Goal: Transaction & Acquisition: Download file/media

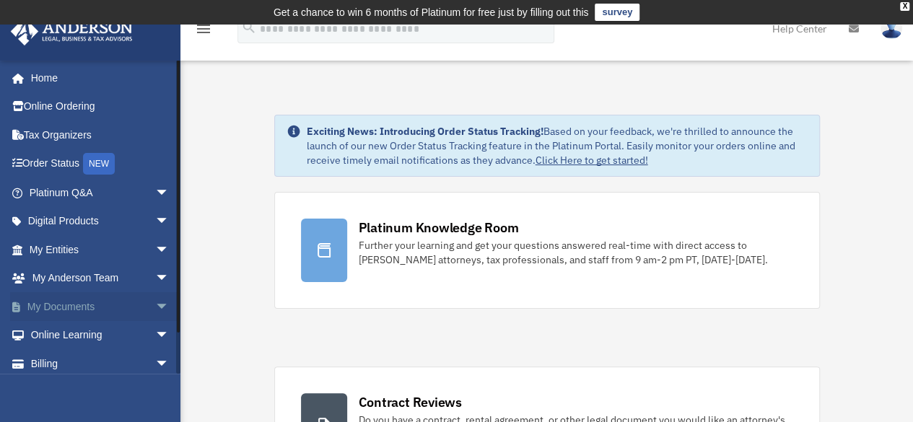
click at [155, 311] on span "arrow_drop_down" at bounding box center [169, 307] width 29 height 30
click at [52, 333] on link "Box" at bounding box center [105, 335] width 171 height 29
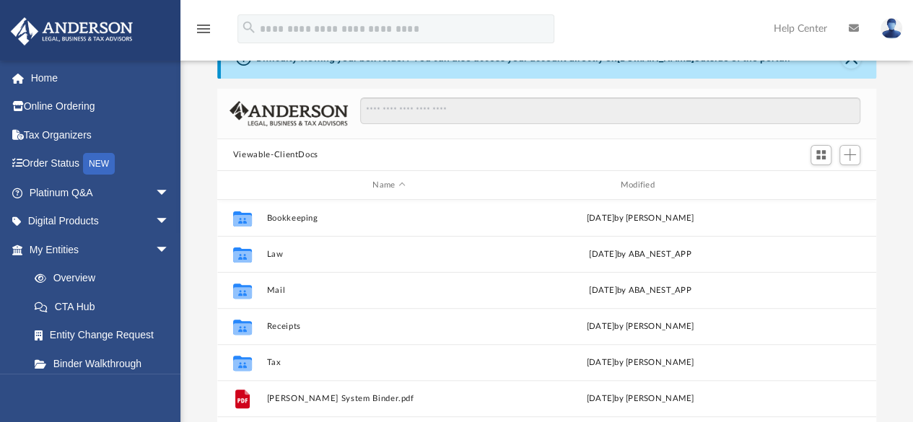
scroll to position [78, 0]
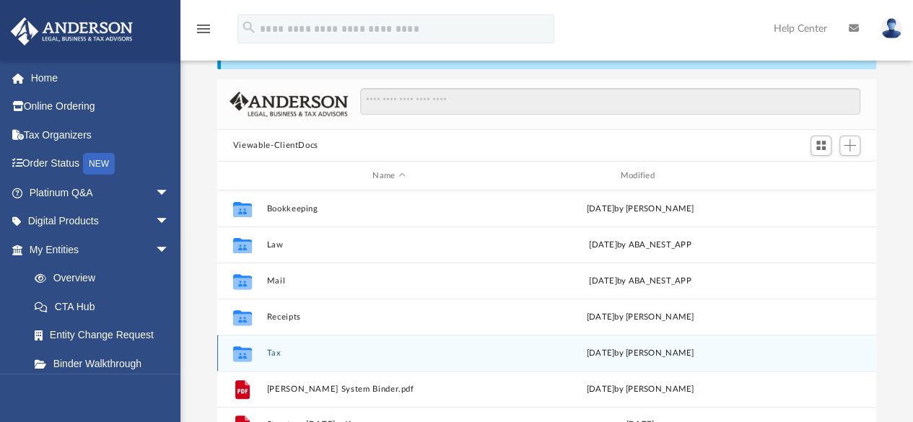
click at [628, 351] on div "[DATE] by [PERSON_NAME]" at bounding box center [639, 353] width 245 height 13
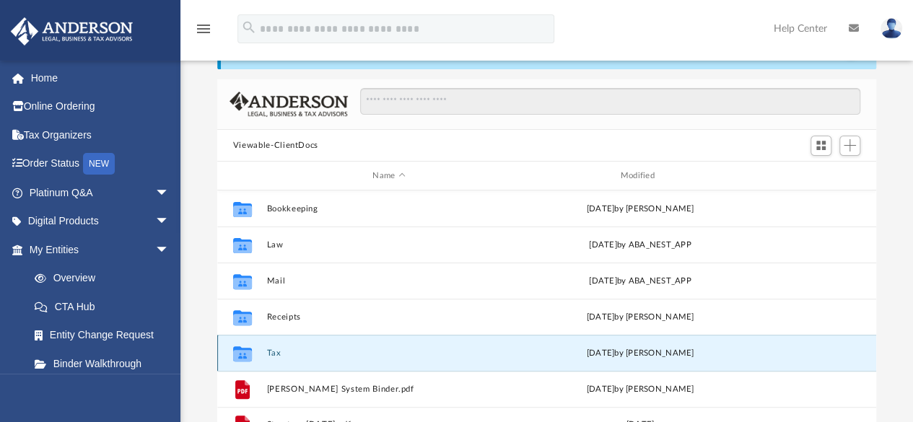
click at [268, 353] on button "Tax" at bounding box center [388, 352] width 245 height 9
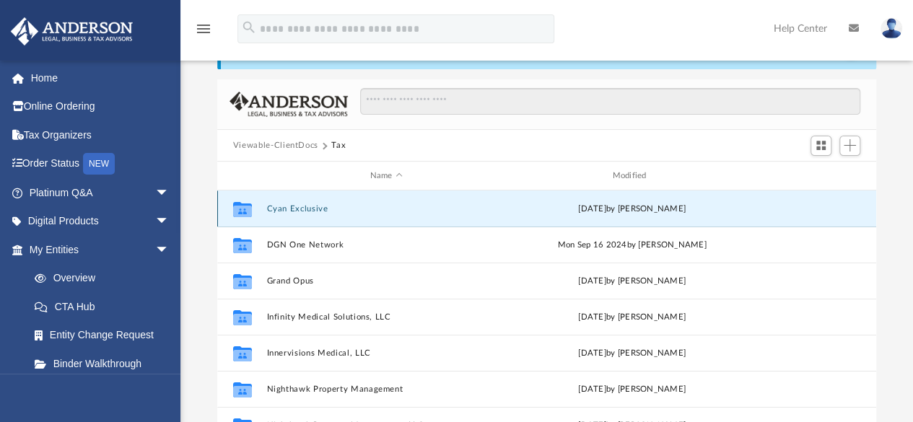
click at [313, 205] on button "Cyan Exclusive" at bounding box center [385, 208] width 239 height 9
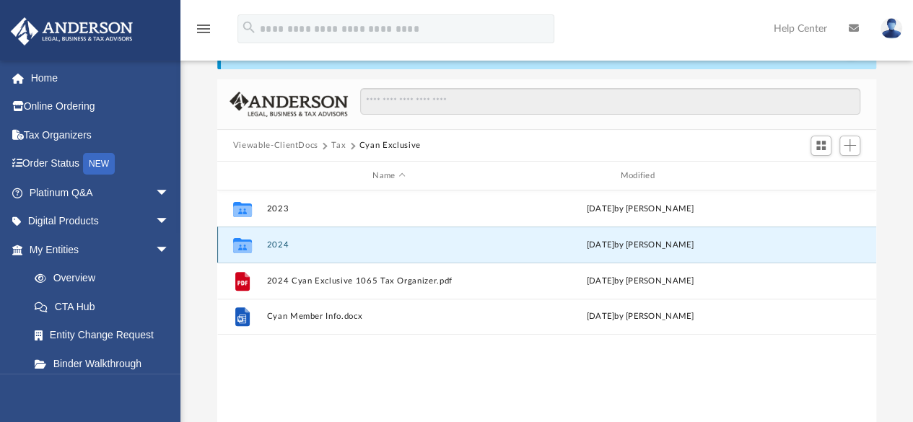
click at [286, 244] on button "2024" at bounding box center [388, 244] width 245 height 9
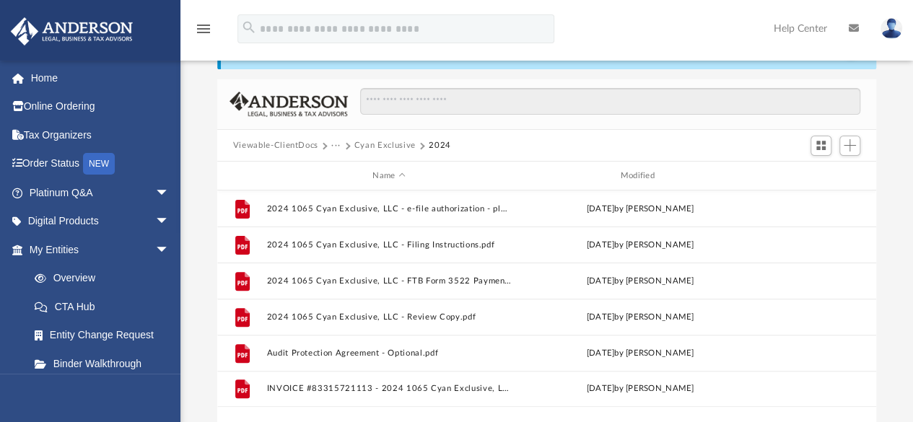
click at [377, 146] on button "Cyan Exclusive" at bounding box center [384, 145] width 61 height 13
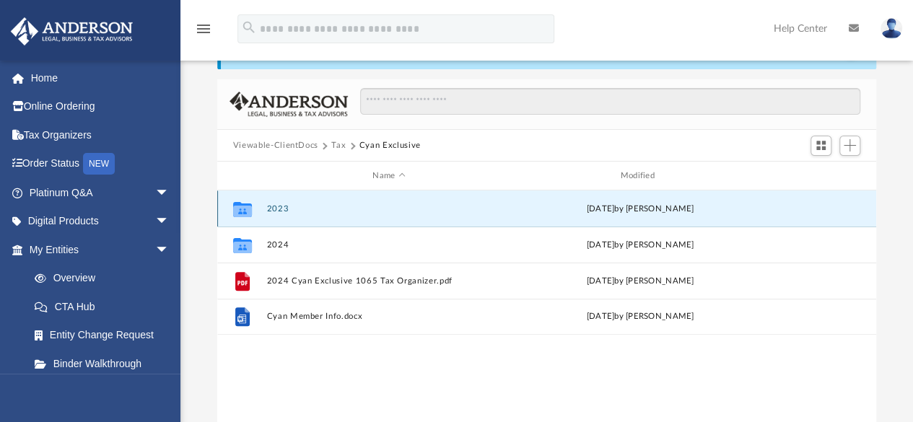
click at [289, 210] on button "2023" at bounding box center [388, 208] width 245 height 9
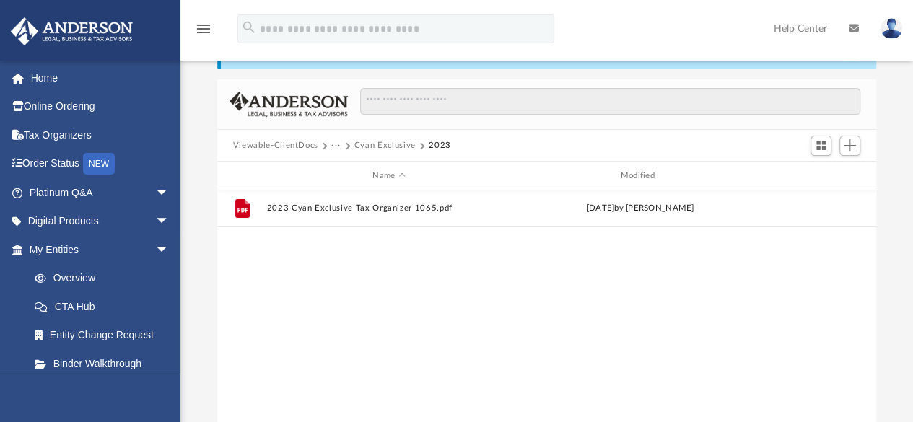
click at [392, 141] on button "Cyan Exclusive" at bounding box center [384, 145] width 61 height 13
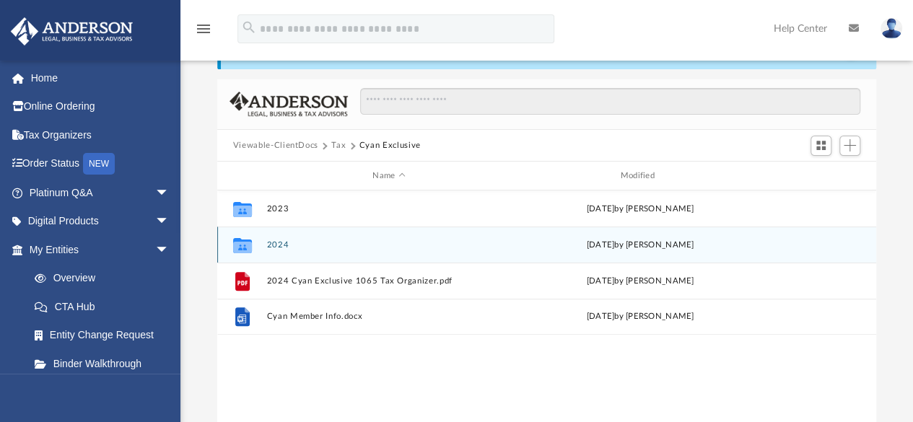
click at [272, 246] on button "2024" at bounding box center [388, 244] width 245 height 9
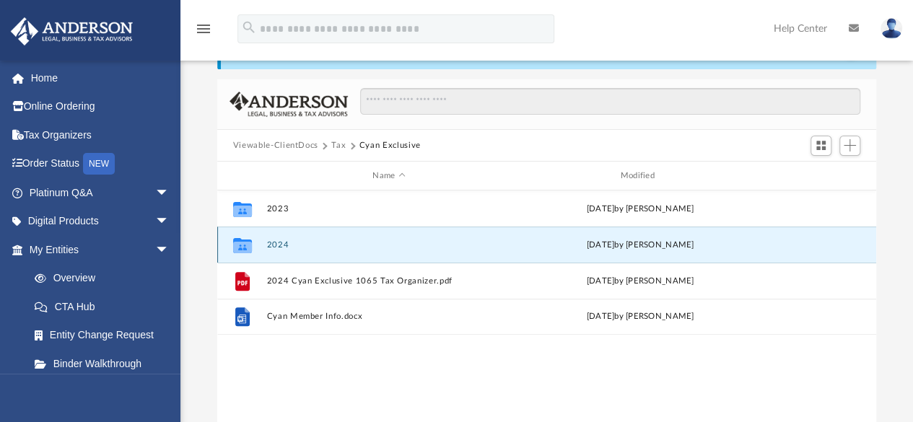
click at [272, 246] on button "2024" at bounding box center [388, 244] width 245 height 9
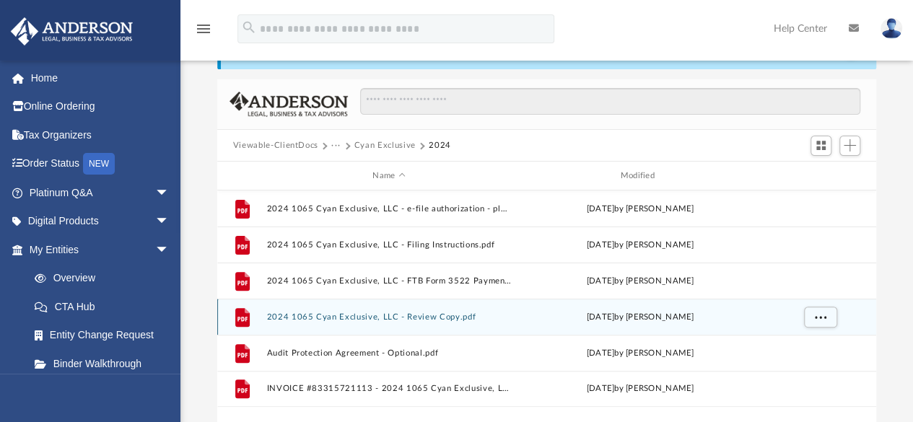
click at [326, 309] on div "File 2024 1065 Cyan Exclusive, LLC - Review Copy.pdf Tue Sep 2 2025 by Alex Pri…" at bounding box center [546, 317] width 659 height 36
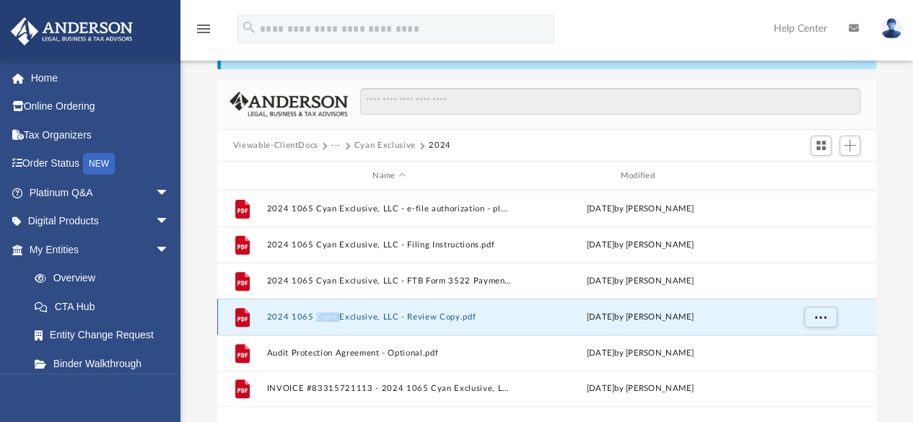
click at [326, 309] on div "File 2024 1065 Cyan Exclusive, LLC - Review Copy.pdf Tue Sep 2 2025 by Alex Pri…" at bounding box center [546, 317] width 659 height 36
click at [345, 316] on button "2024 1065 Cyan Exclusive, LLC - Review Copy.pdf" at bounding box center [388, 316] width 245 height 9
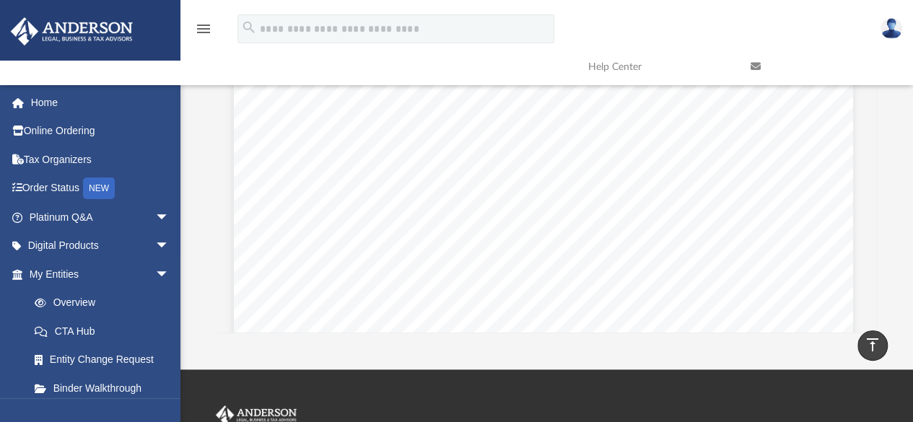
scroll to position [6806, 4]
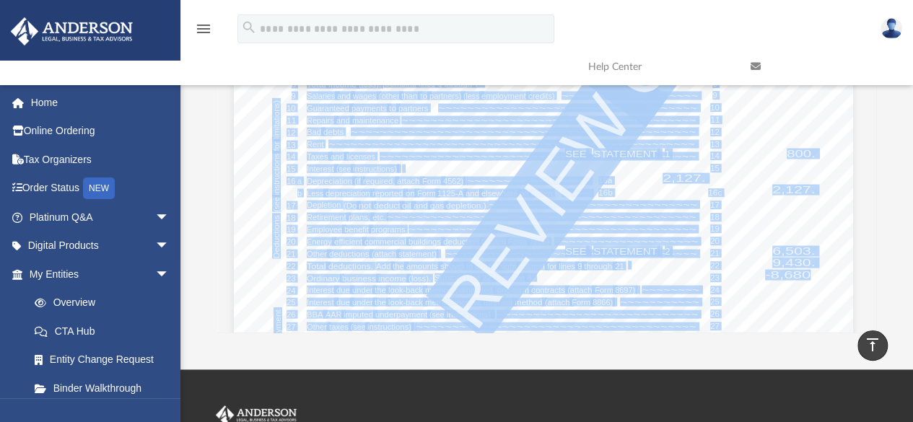
click at [794, 212] on div "Form For calendar year 2024, or tax year beginning , , ending , . Department of…" at bounding box center [543, 146] width 619 height 801
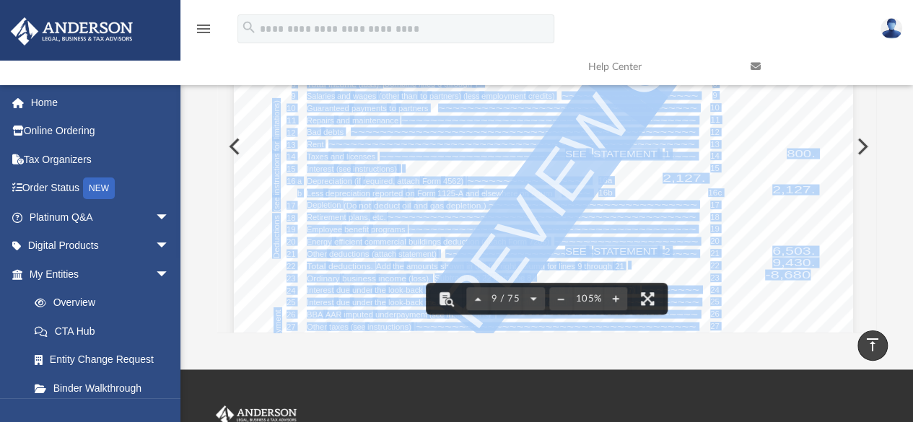
scroll to position [7123, 4]
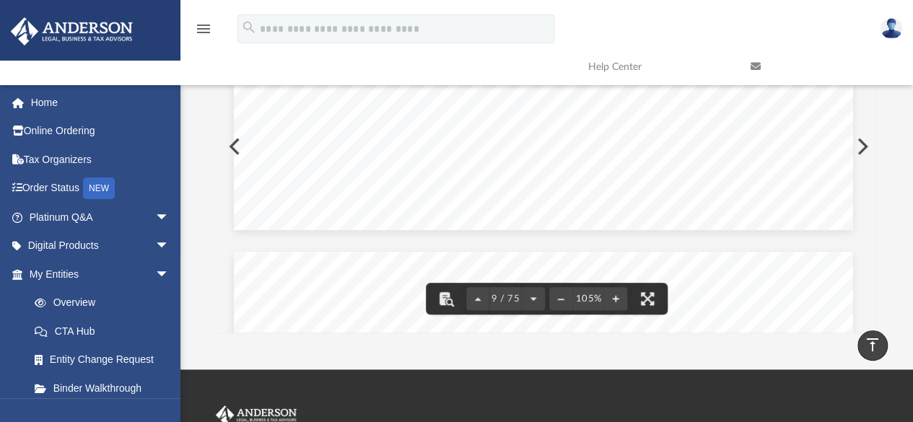
click at [890, 178] on div "Difficulty viewing your box folder? You can also access your account directly o…" at bounding box center [546, 102] width 732 height 461
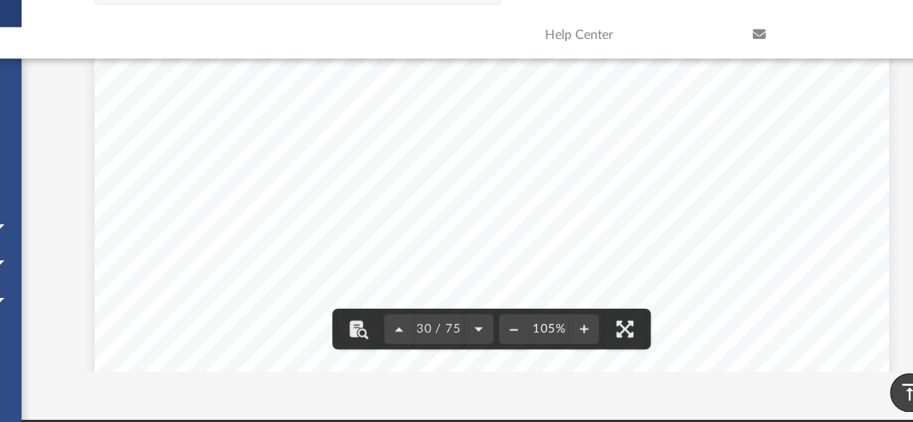
scroll to position [23170, 0]
click at [268, 208] on span "AGGREGATE" at bounding box center [300, 211] width 64 height 10
drag, startPoint x: 265, startPoint y: 208, endPoint x: 377, endPoint y: 211, distance: 111.8
click at [377, 211] on div "REVIEW COPY ~~~~~~~~~~~~~~~~~~~~~~~~~~~~~~~~~~~~~~~~~~~~~~~~~~~~~~~~~~~~~~~~~~~…" at bounding box center [546, 326] width 619 height 801
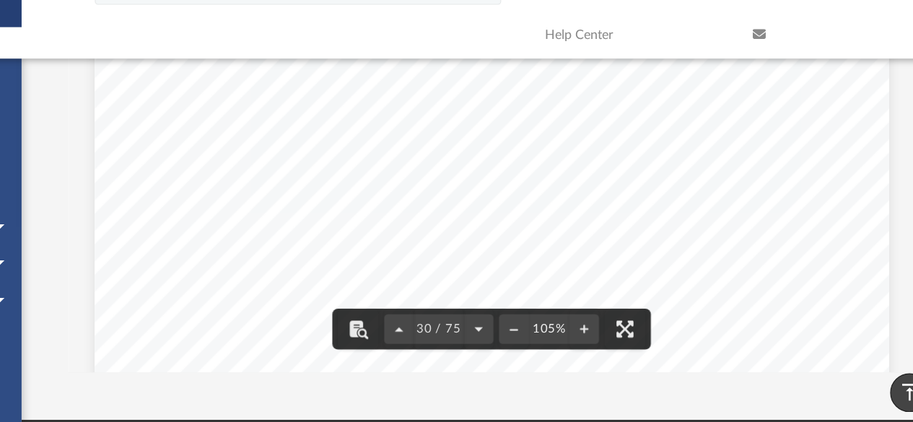
click at [752, 188] on div "REVIEW COPY ~~~~~~~~~~~~~~~~~~~~~~~~~~~~~~~~~~~~~~~~~~~~~~~~~~~~~~~~~~~~~~~~~~~…" at bounding box center [546, 82] width 619 height 801
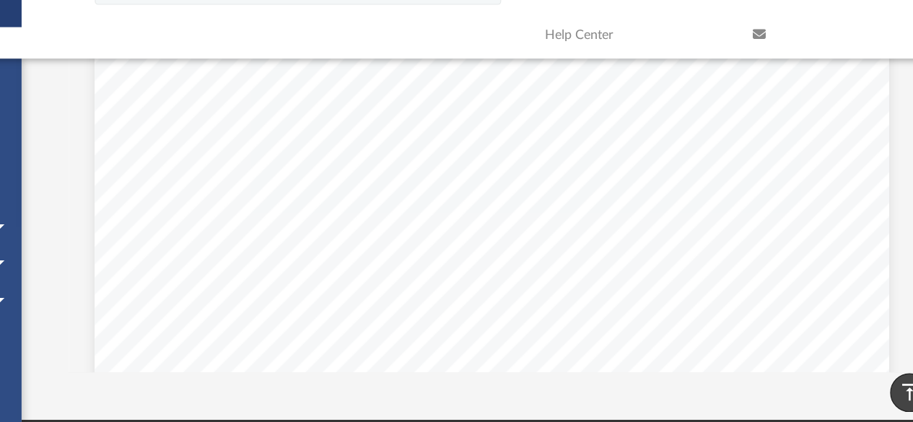
scroll to position [25036, 0]
click at [796, 212] on div "411081 04-01-24 Increases: Decreases: Gain on Distributions: Carryover: Partner…" at bounding box center [546, 104] width 619 height 801
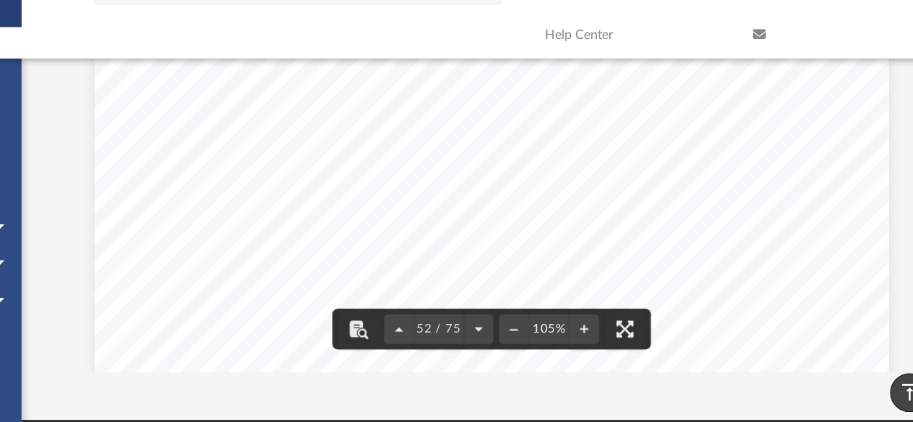
scroll to position [41218, 0]
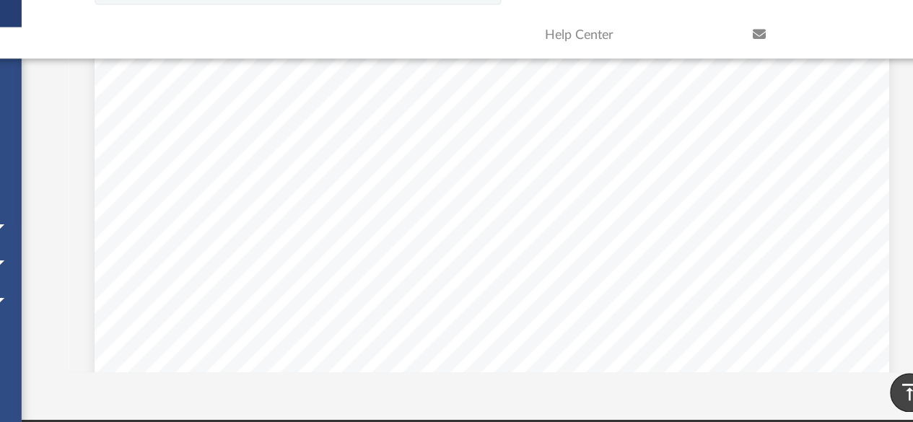
click at [779, 255] on div "429883 01-16-25 Mortgages, notes, bonds payable in 1 year or more Income record…" at bounding box center [546, 374] width 619 height 801
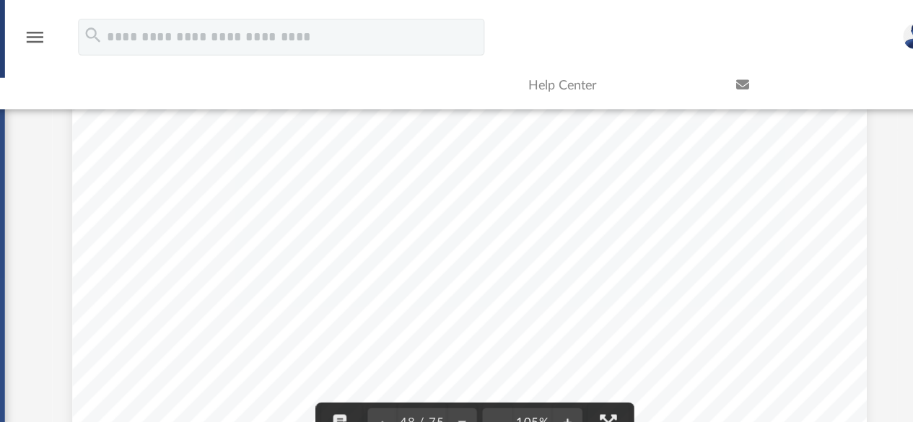
scroll to position [36807, 4]
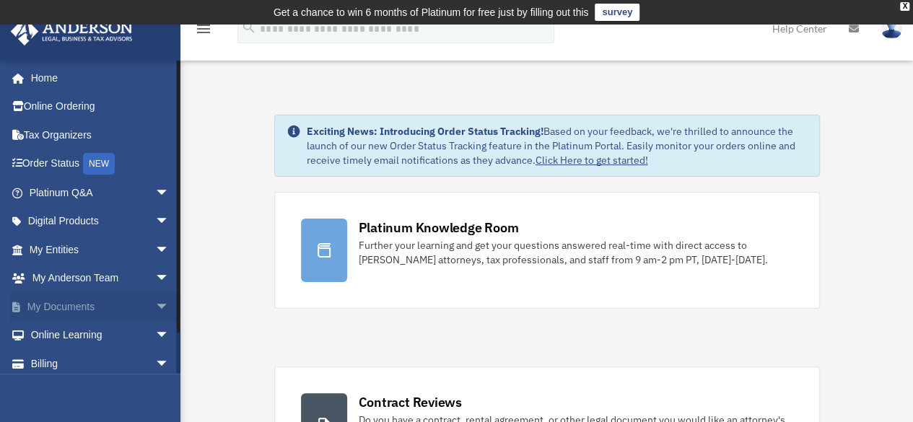
click at [155, 302] on span "arrow_drop_down" at bounding box center [169, 307] width 29 height 30
click at [53, 331] on link "Box" at bounding box center [105, 335] width 171 height 29
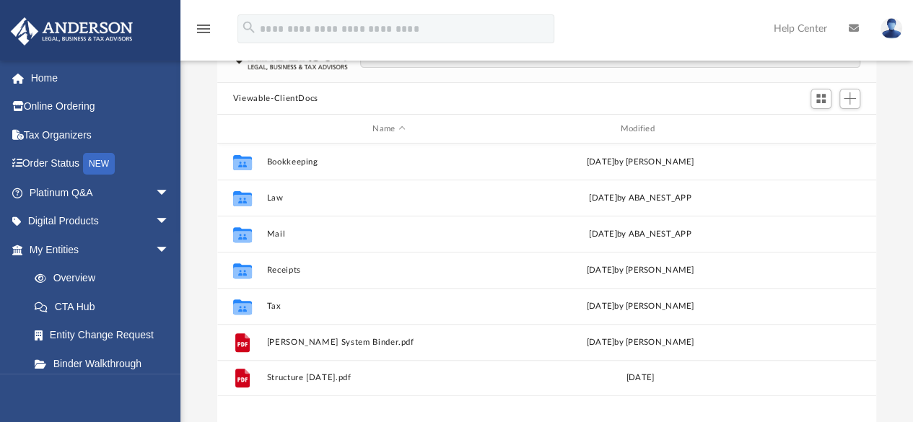
scroll to position [131, 0]
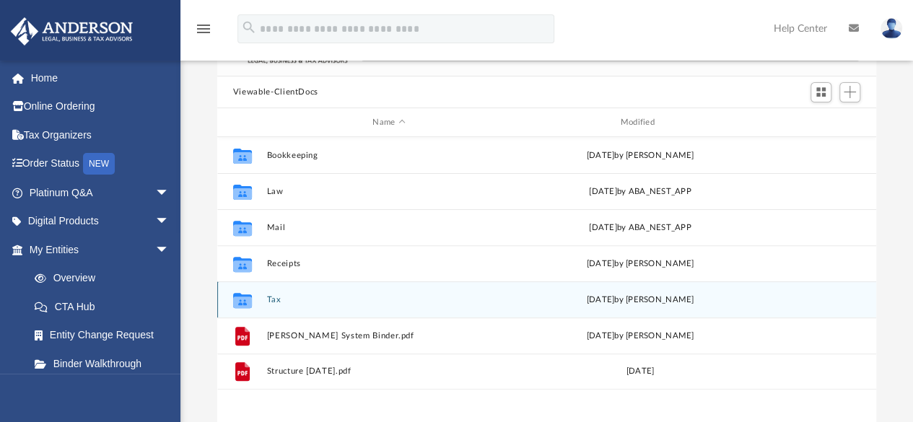
click at [276, 300] on button "Tax" at bounding box center [388, 299] width 245 height 9
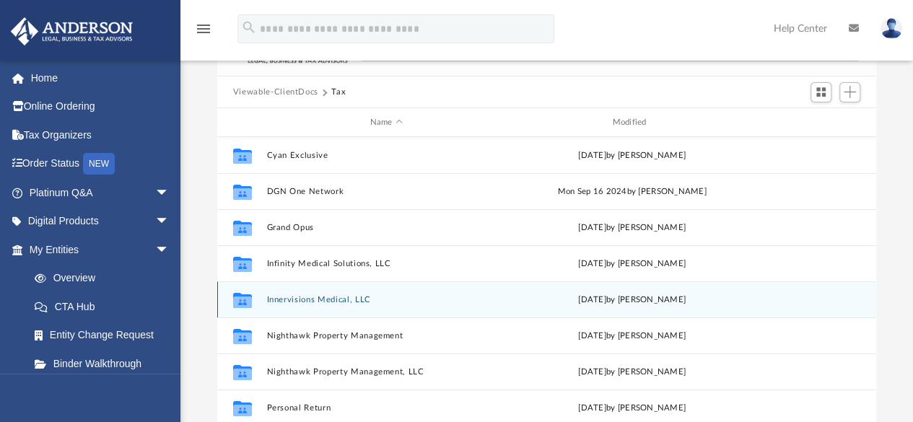
click at [306, 295] on button "Innervisions Medical, LLC" at bounding box center [385, 299] width 239 height 9
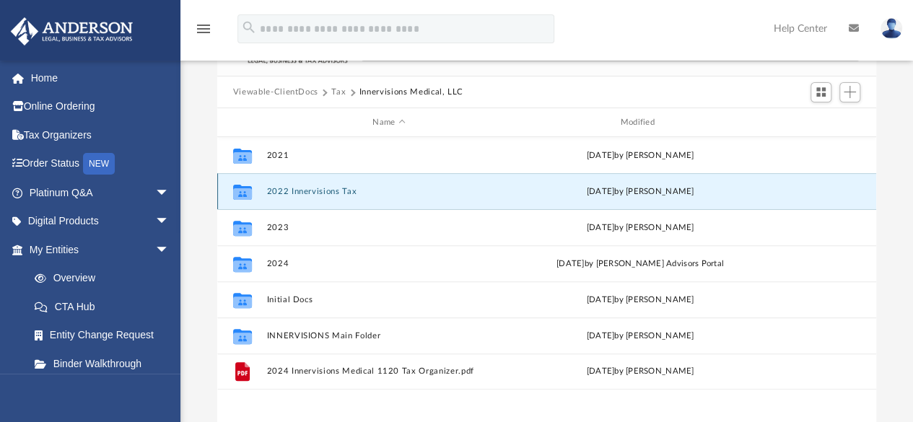
click at [283, 192] on button "2022 Innervisions Tax" at bounding box center [388, 191] width 245 height 9
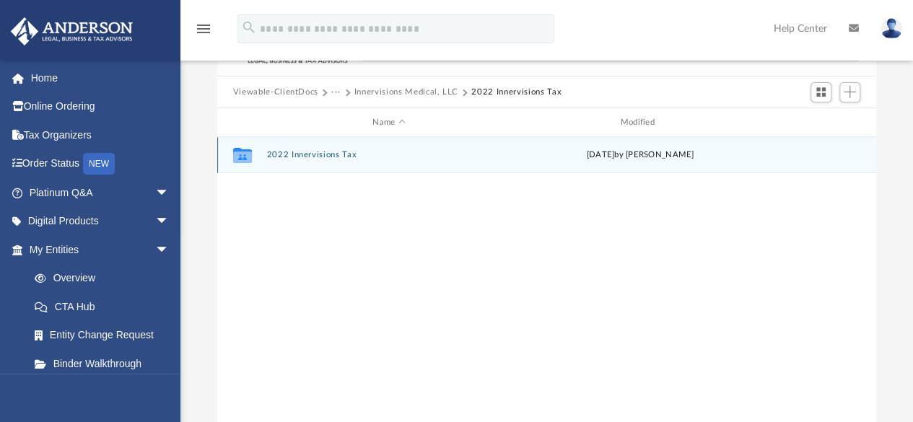
click at [281, 146] on div "Collaborated Folder 2022 Innervisions Tax [DATE] by [PERSON_NAME]" at bounding box center [546, 155] width 659 height 36
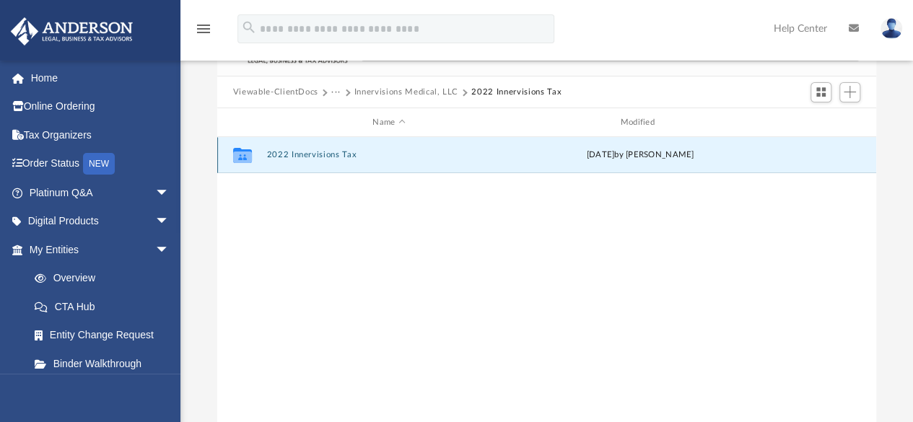
click at [300, 152] on button "2022 Innervisions Tax" at bounding box center [388, 155] width 245 height 9
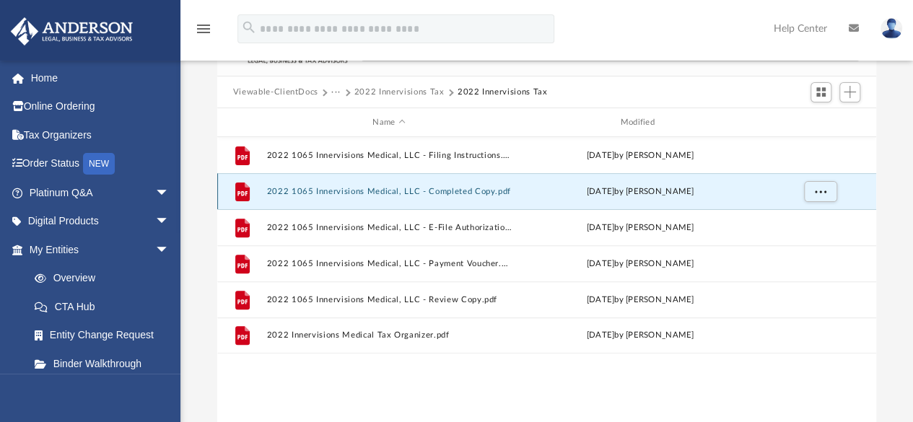
click at [374, 193] on button "2022 1065 Innervisions Medical, LLC - Completed Copy.pdf" at bounding box center [388, 191] width 245 height 9
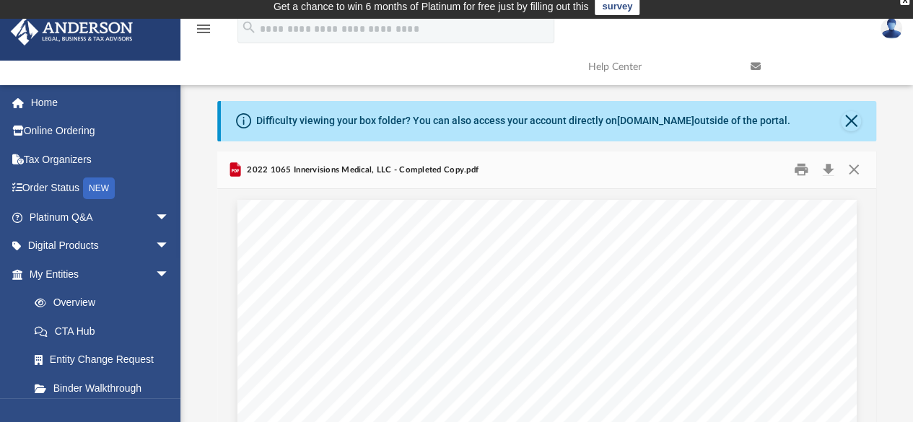
scroll to position [0, 0]
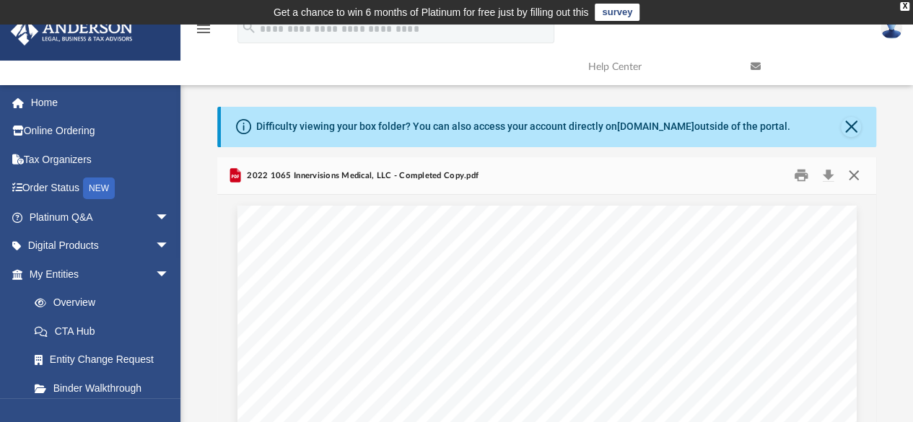
click at [856, 177] on button "Close" at bounding box center [853, 175] width 26 height 22
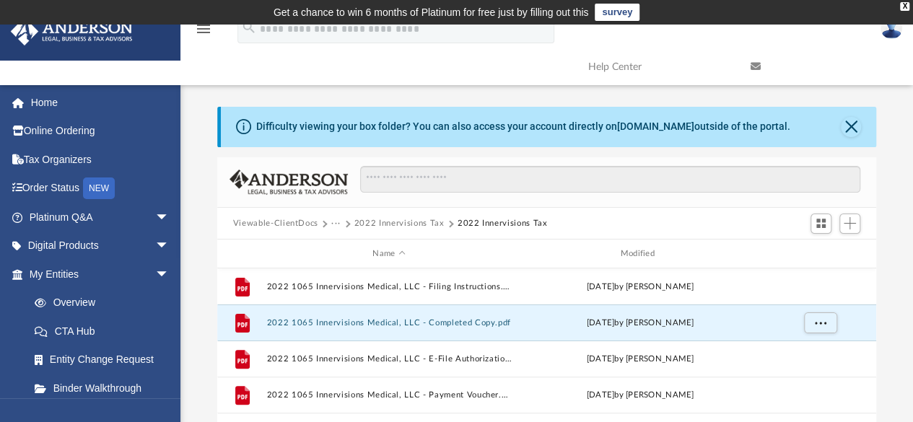
click at [281, 225] on button "Viewable-ClientDocs" at bounding box center [275, 223] width 85 height 13
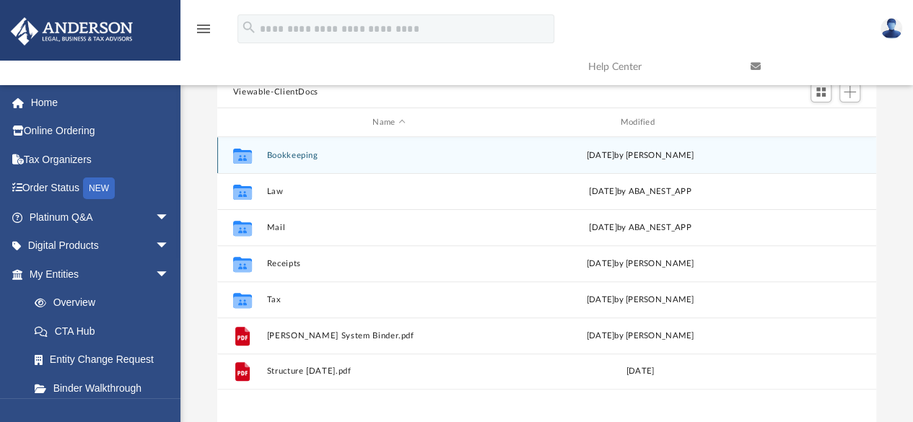
scroll to position [132, 0]
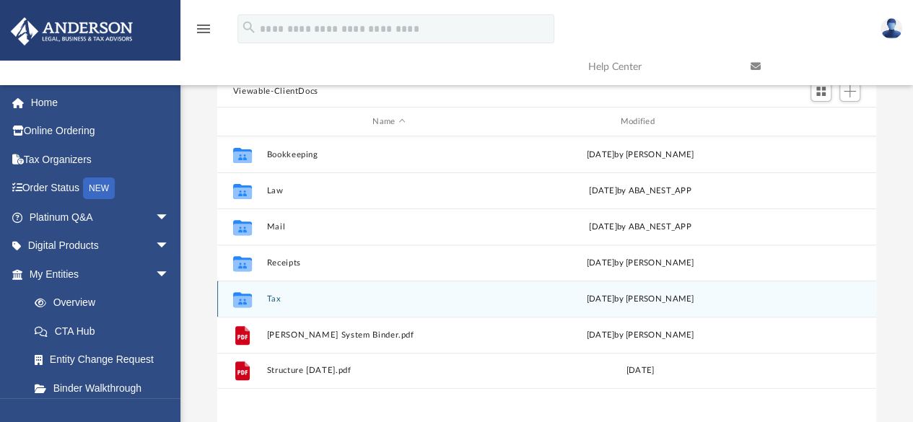
click at [271, 299] on button "Tax" at bounding box center [388, 298] width 245 height 9
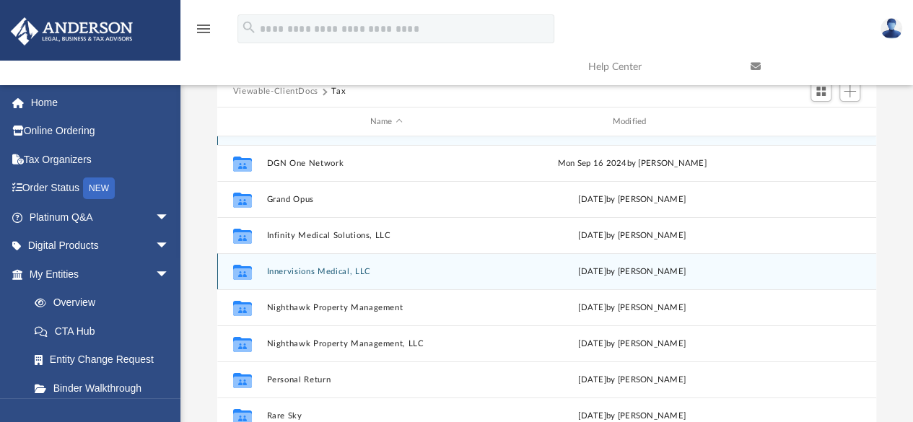
scroll to position [0, 0]
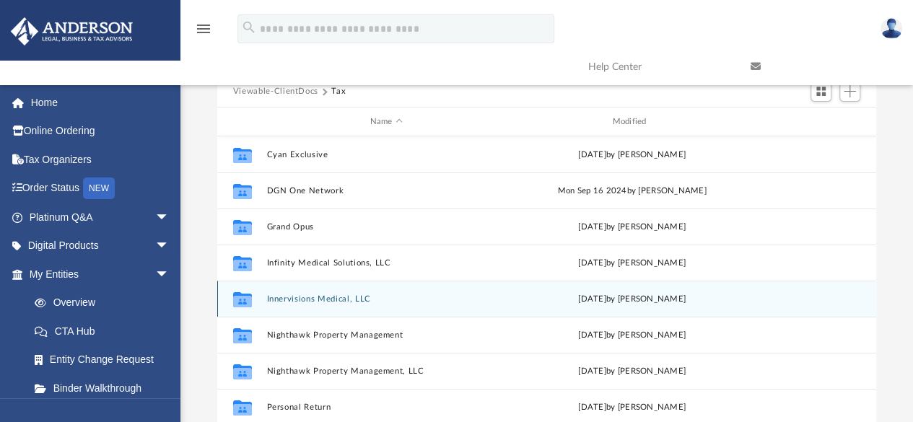
click at [327, 296] on button "Innervisions Medical, LLC" at bounding box center [385, 298] width 239 height 9
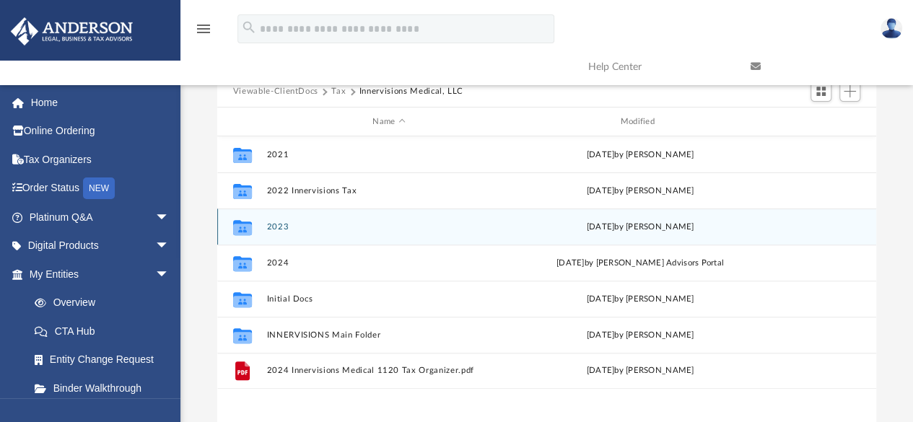
click at [639, 222] on div "[DATE] by [PERSON_NAME]" at bounding box center [639, 227] width 245 height 13
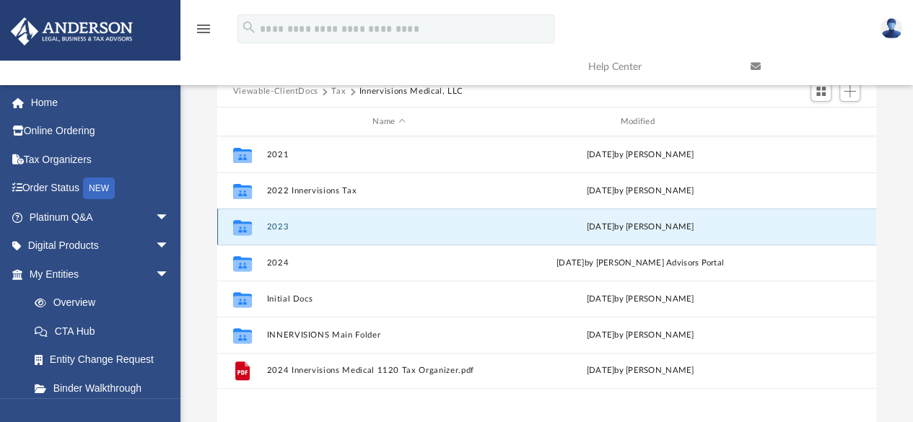
click at [632, 222] on div "[DATE] by [PERSON_NAME]" at bounding box center [639, 227] width 245 height 13
click at [374, 227] on button "2023" at bounding box center [388, 226] width 245 height 9
click at [372, 229] on button "2023" at bounding box center [388, 226] width 245 height 9
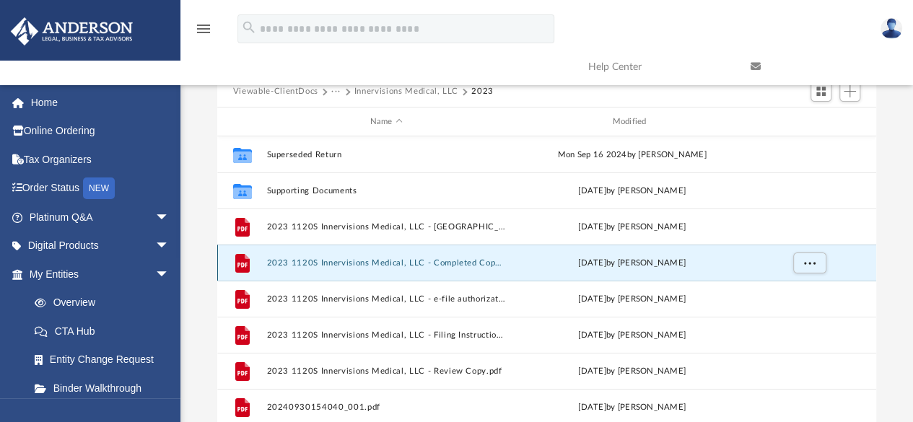
click at [447, 263] on button "2023 1120S Innervisions Medical, LLC - Completed Copy.pdf" at bounding box center [385, 262] width 239 height 9
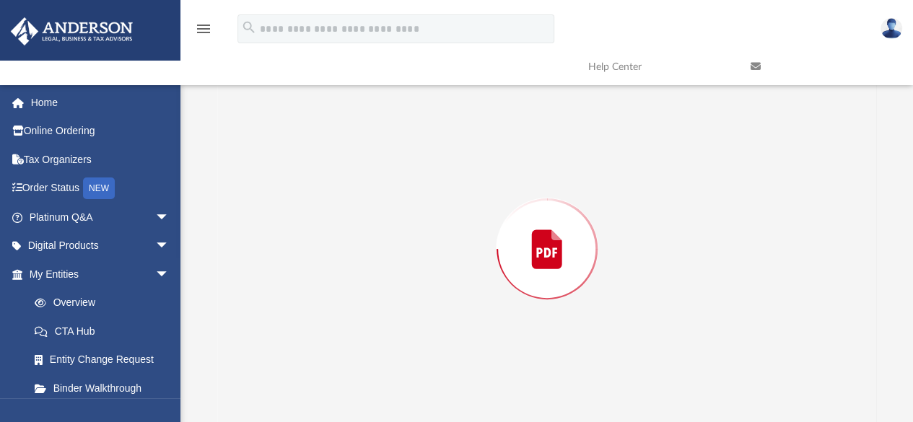
scroll to position [145, 0]
click at [447, 263] on div "Preview" at bounding box center [546, 236] width 659 height 372
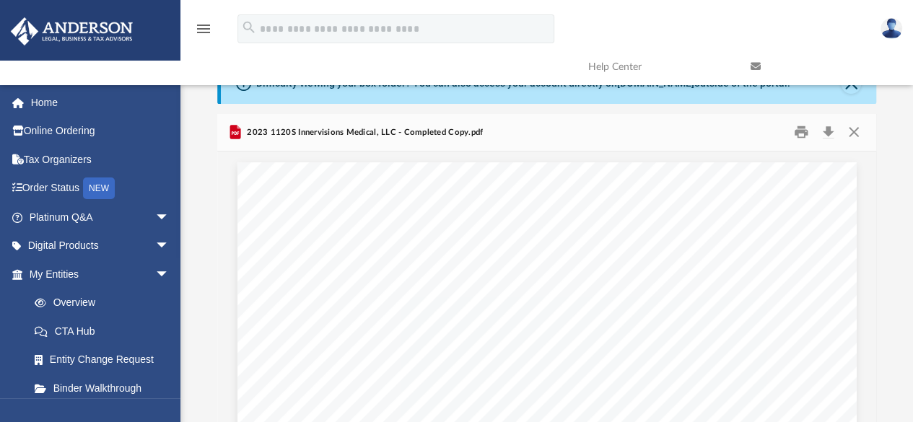
scroll to position [0, 0]
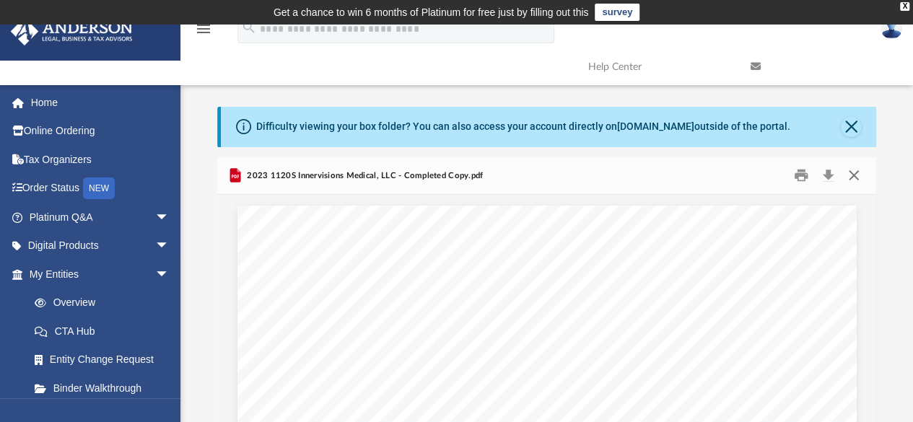
click at [851, 167] on button "Close" at bounding box center [853, 175] width 26 height 22
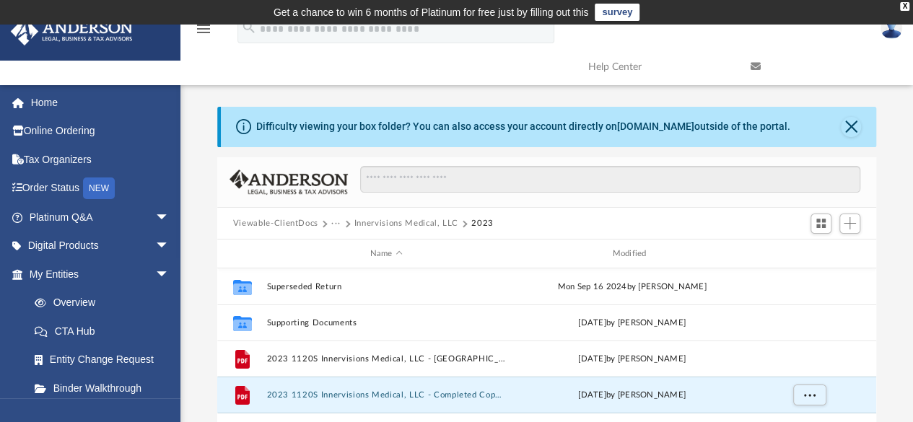
click at [408, 219] on button "Innervisions Medical, LLC" at bounding box center [406, 223] width 104 height 13
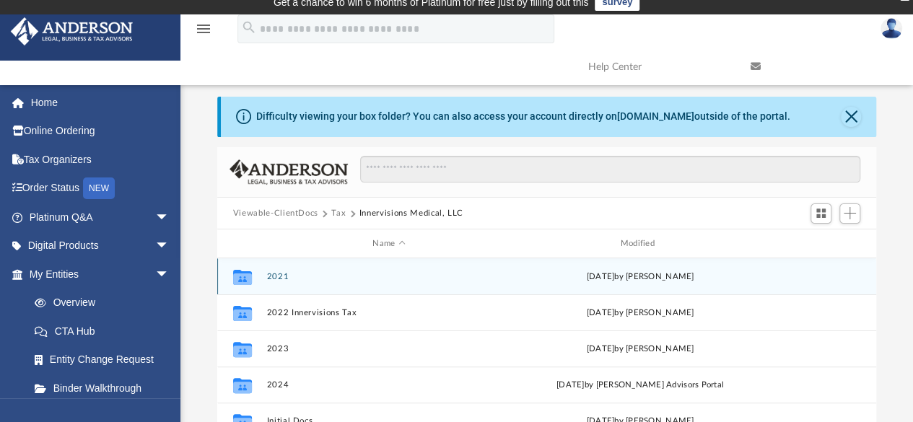
scroll to position [8, 0]
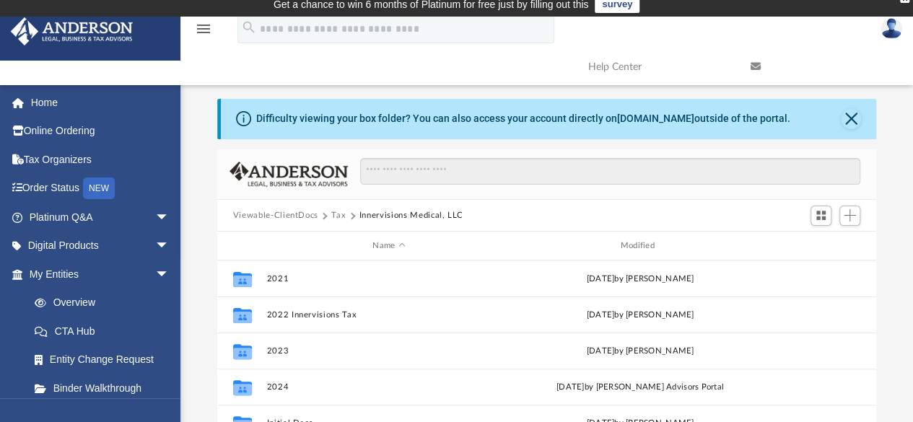
click at [294, 212] on button "Viewable-ClientDocs" at bounding box center [275, 215] width 85 height 13
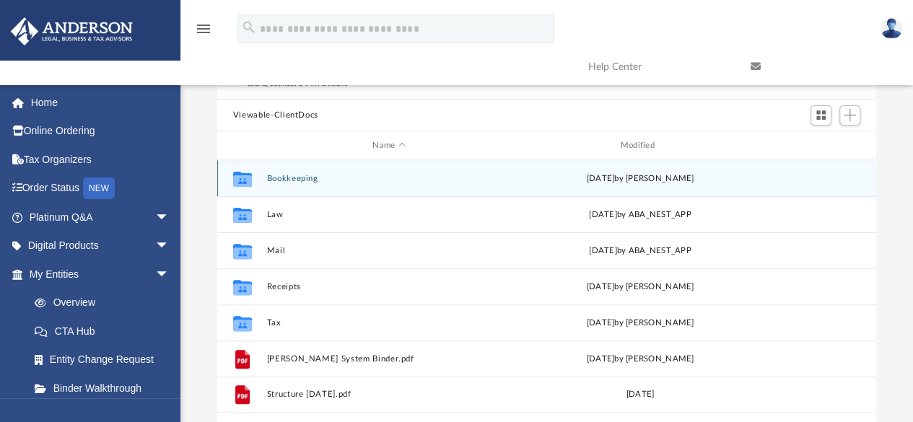
scroll to position [111, 0]
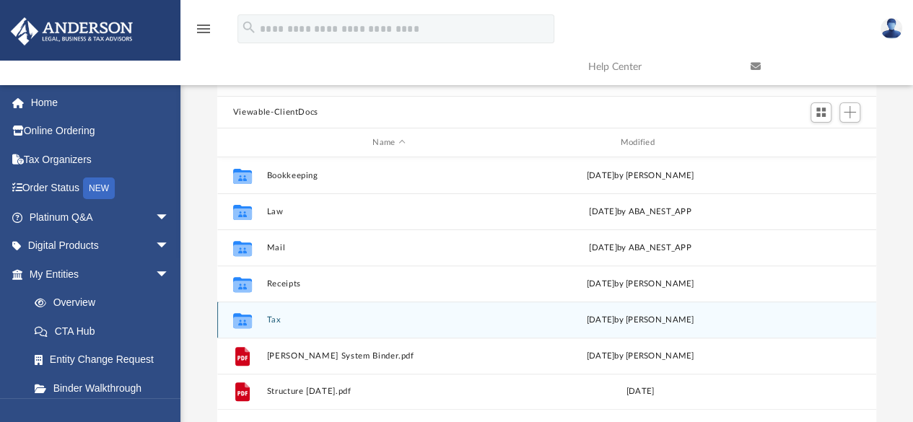
click at [677, 322] on div "[DATE] by [PERSON_NAME]" at bounding box center [639, 320] width 245 height 13
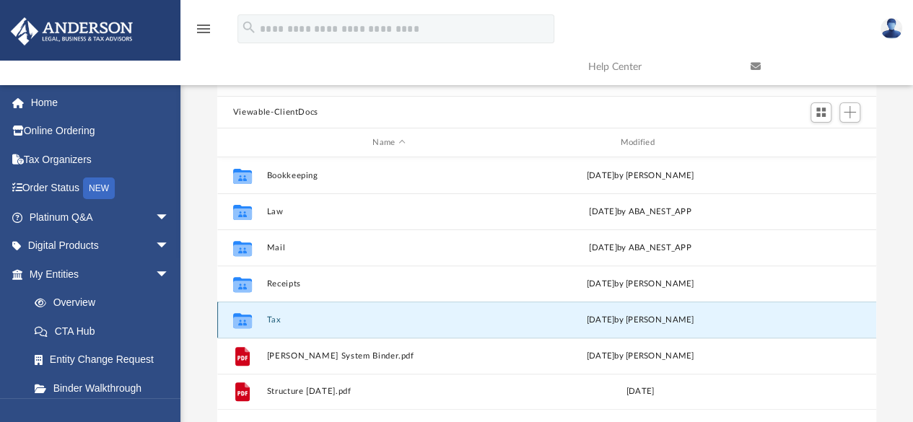
click at [674, 321] on div "[DATE] by [PERSON_NAME]" at bounding box center [639, 320] width 245 height 13
click at [280, 320] on button "Tax" at bounding box center [388, 319] width 245 height 9
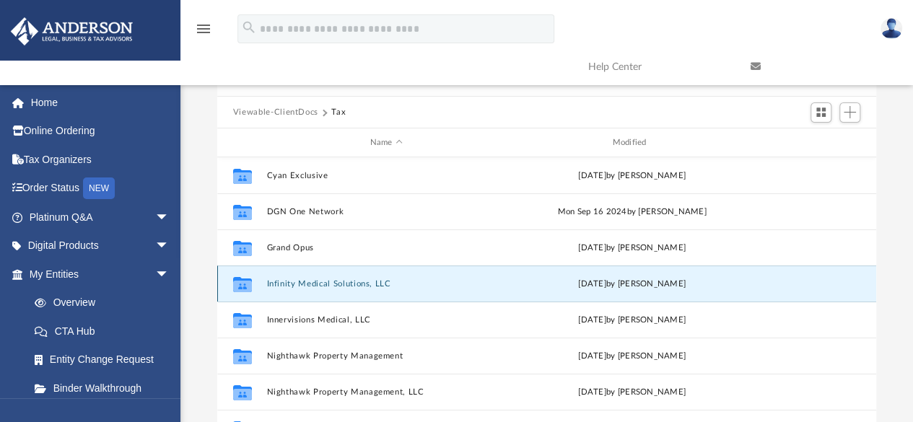
click at [374, 282] on button "Infinity Medical Solutions, LLC" at bounding box center [385, 283] width 239 height 9
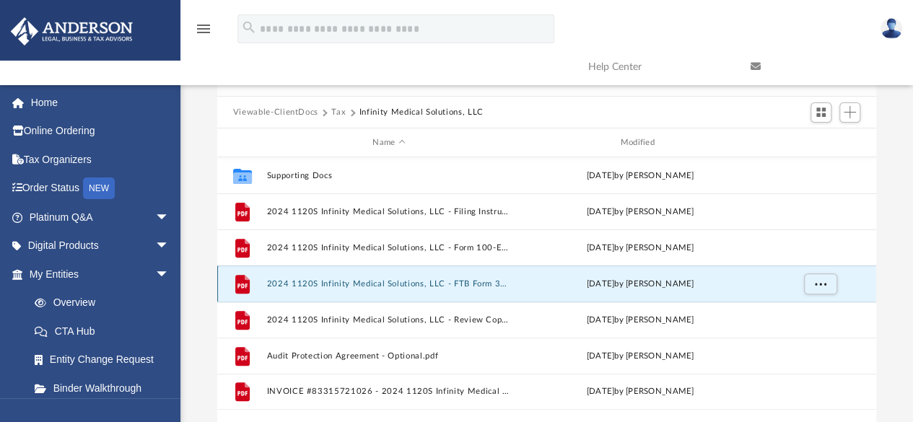
click at [348, 282] on button "2024 1120S Infinity Medical Solutions, LLC - FTB Form 3586 Payment Voucher.pdf" at bounding box center [388, 283] width 245 height 9
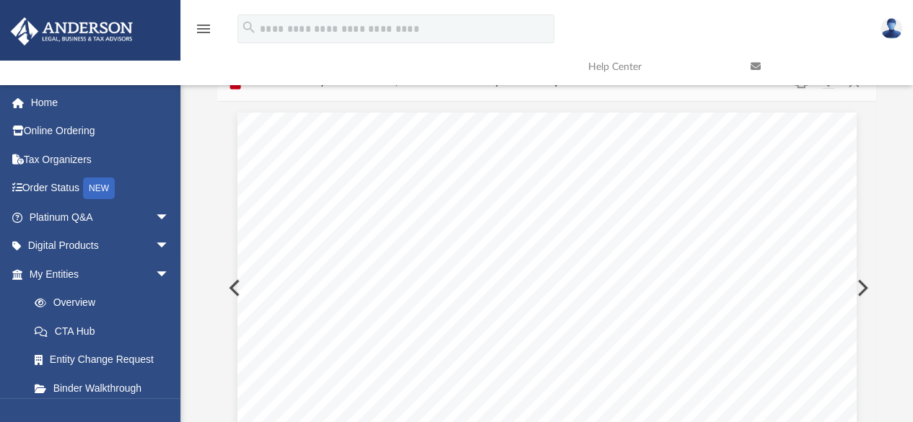
scroll to position [0, 0]
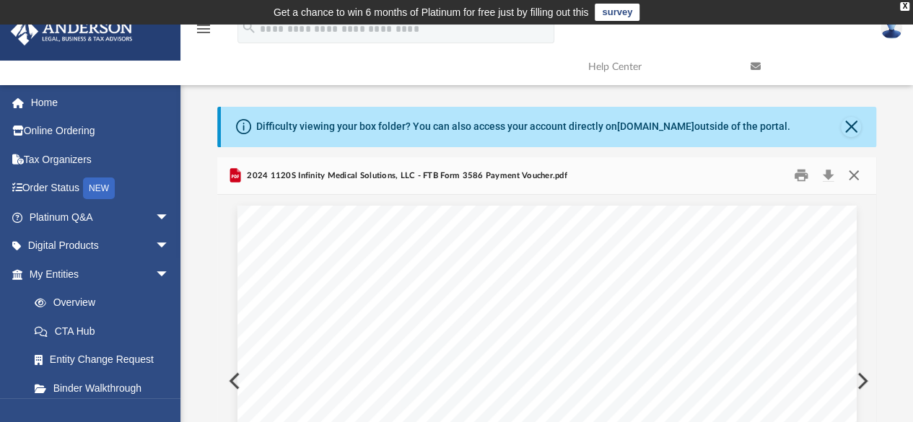
click at [848, 171] on button "Close" at bounding box center [853, 175] width 26 height 22
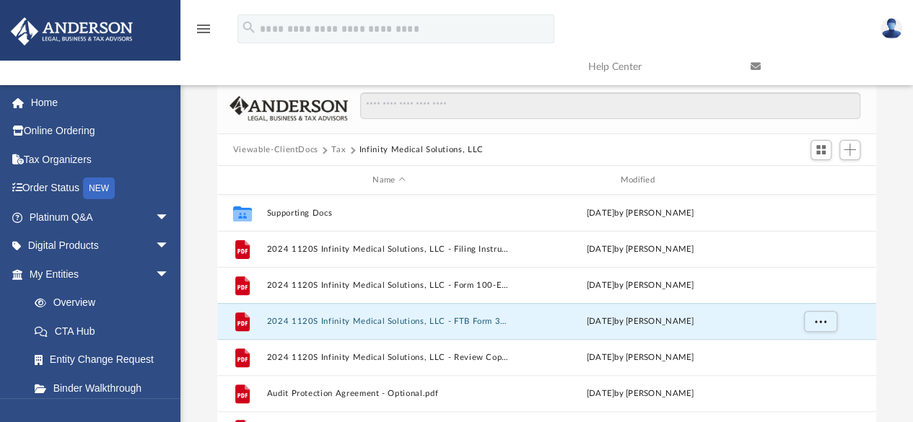
scroll to position [59, 0]
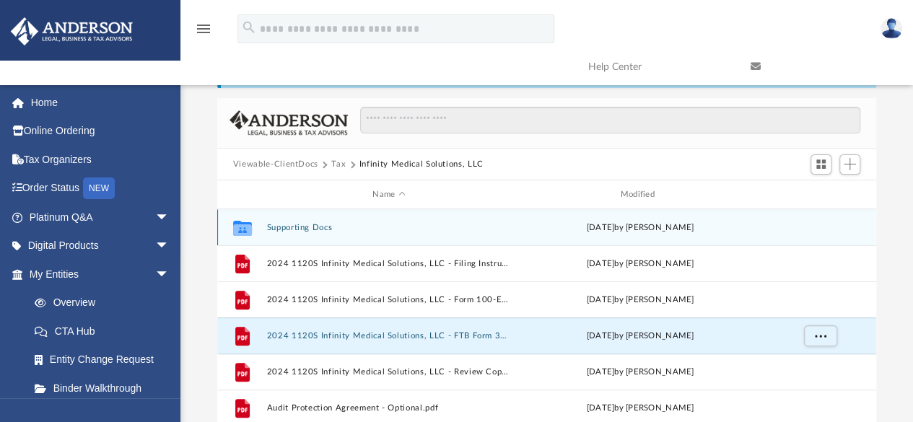
click at [493, 224] on button "Supporting Docs" at bounding box center [388, 227] width 245 height 9
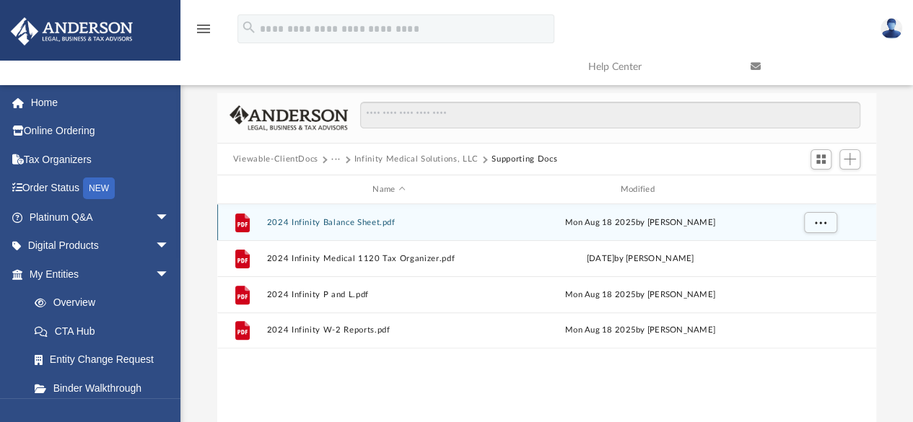
scroll to position [65, 0]
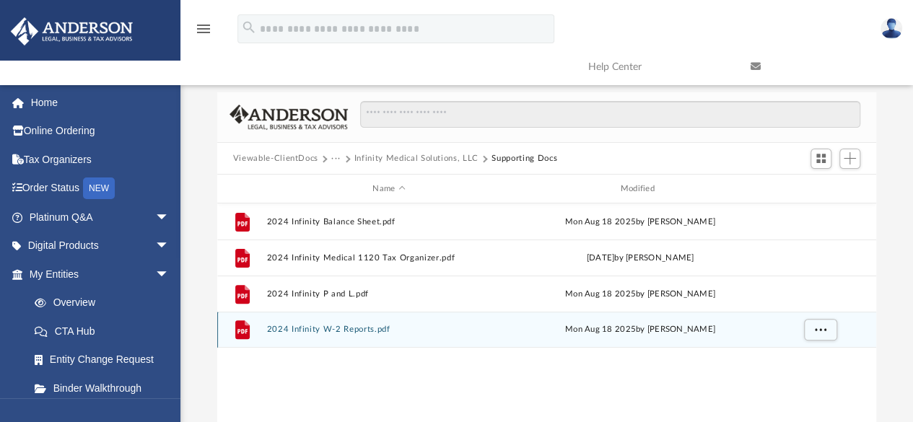
click at [616, 329] on div "[DATE] by [PERSON_NAME]" at bounding box center [639, 329] width 245 height 13
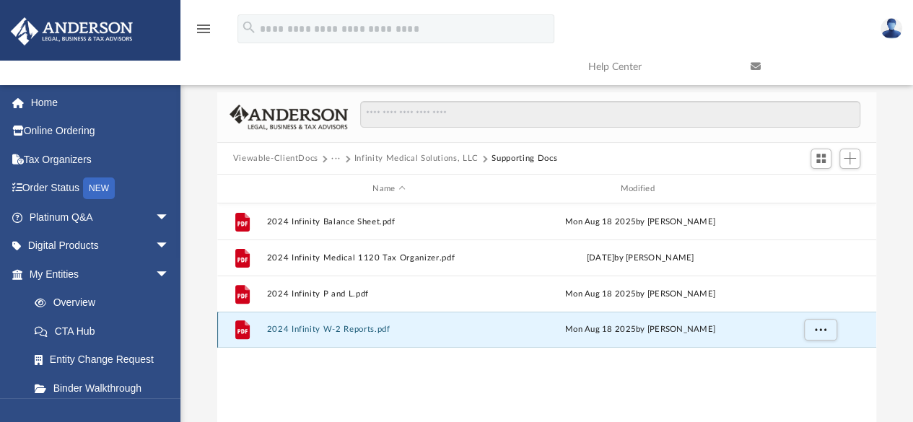
click at [441, 330] on button "2024 Infinity W-2 Reports.pdf" at bounding box center [388, 329] width 245 height 9
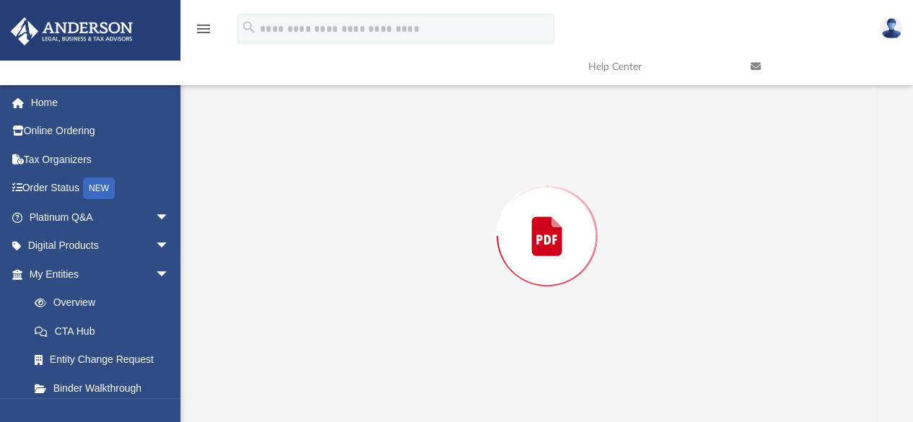
click at [436, 335] on div "Preview" at bounding box center [546, 236] width 659 height 372
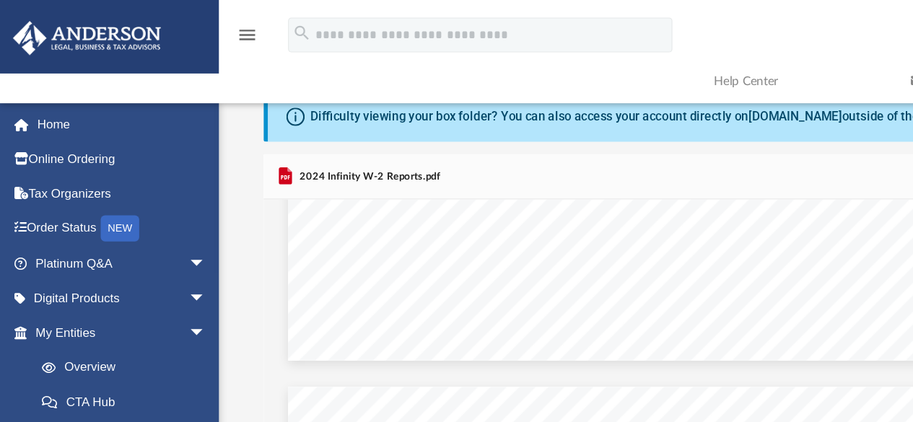
scroll to position [678, 0]
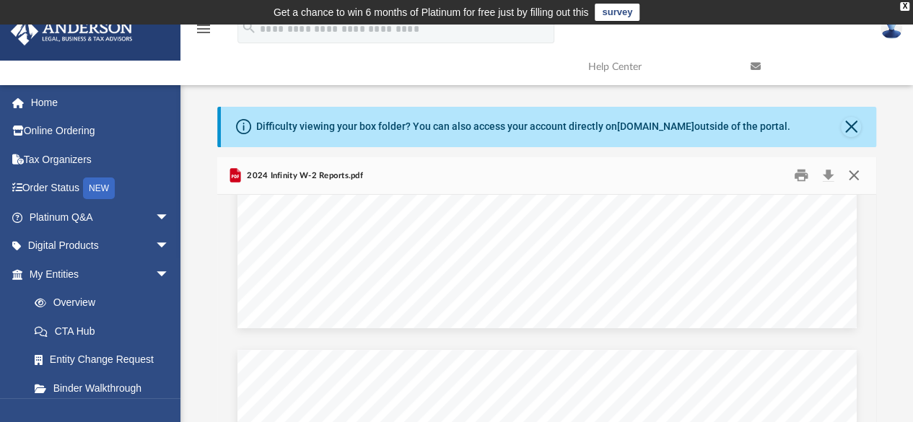
click at [863, 175] on button "Close" at bounding box center [853, 175] width 26 height 22
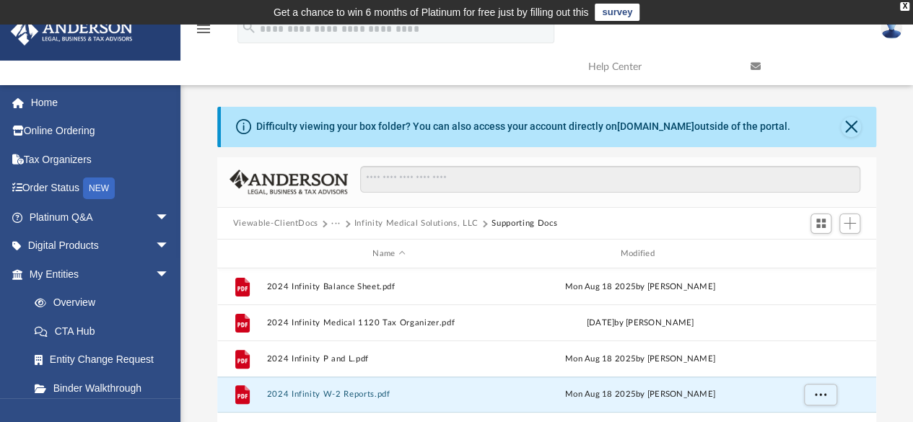
click at [291, 221] on button "Viewable-ClientDocs" at bounding box center [275, 223] width 85 height 13
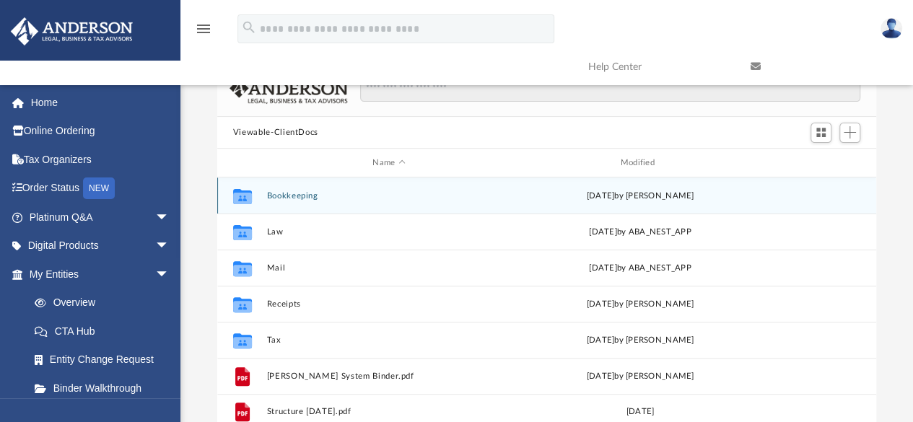
scroll to position [94, 0]
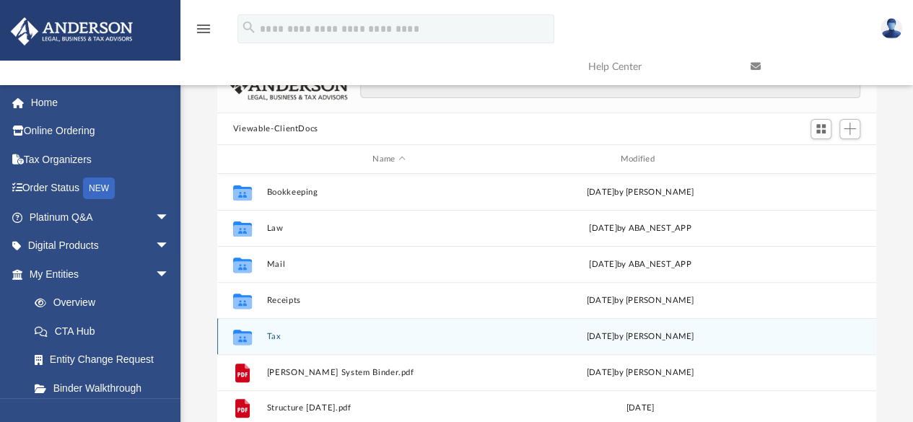
click at [302, 333] on button "Tax" at bounding box center [388, 336] width 245 height 9
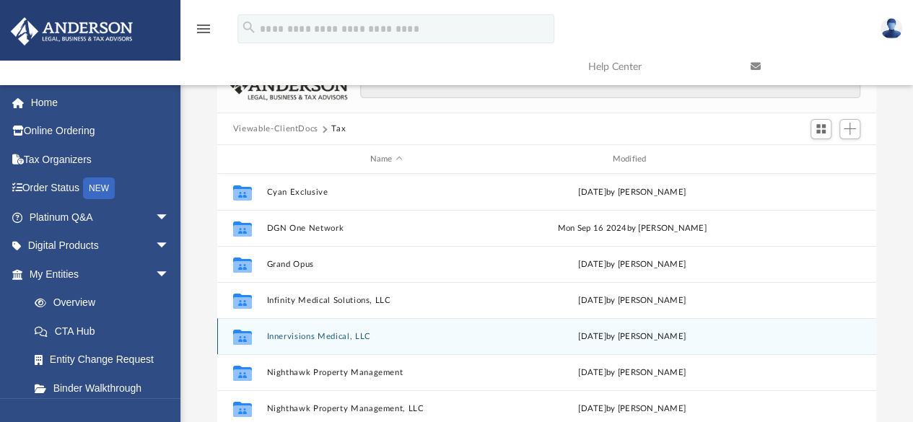
click at [332, 339] on button "Innervisions Medical, LLC" at bounding box center [385, 336] width 239 height 9
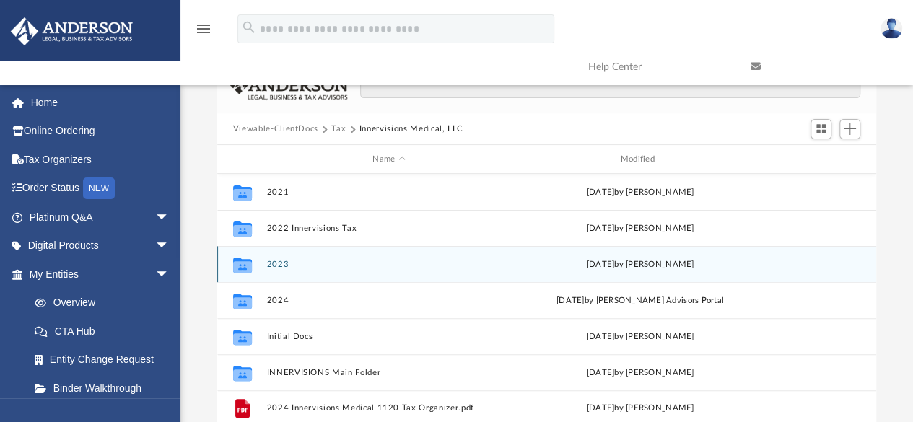
click at [354, 268] on button "2023" at bounding box center [388, 264] width 245 height 9
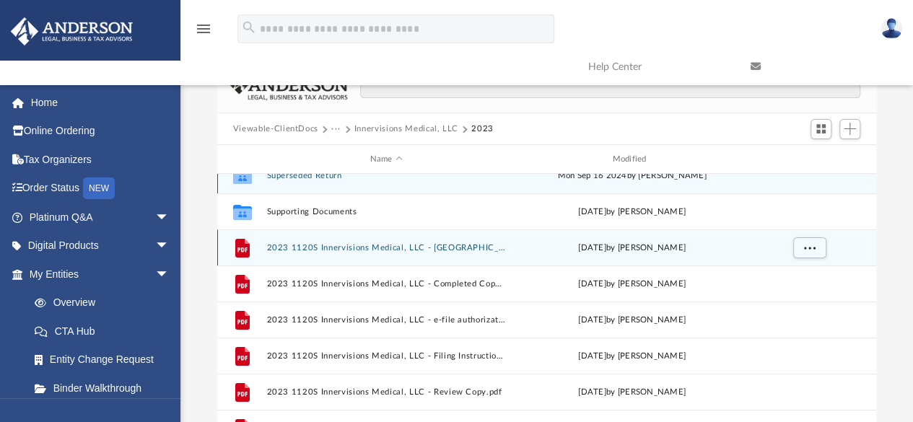
scroll to position [25, 0]
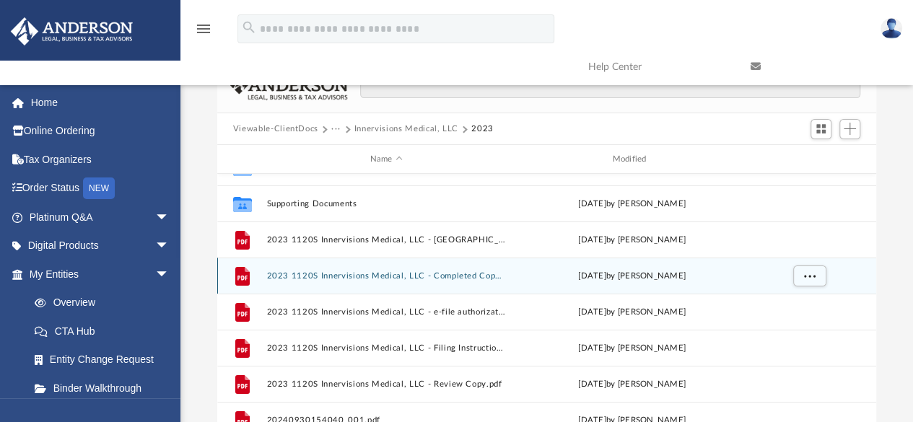
click at [485, 276] on button "2023 1120S Innervisions Medical, LLC - Completed Copy.pdf" at bounding box center [385, 275] width 239 height 9
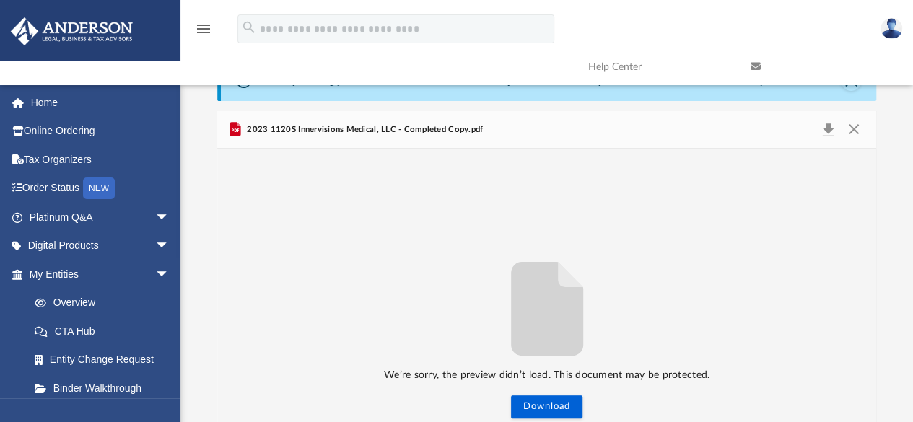
scroll to position [0, 0]
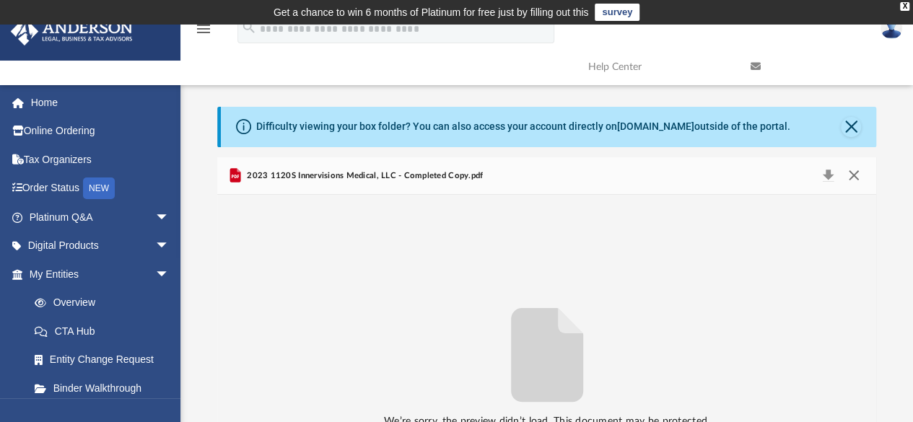
click at [854, 175] on button "Close" at bounding box center [853, 176] width 26 height 20
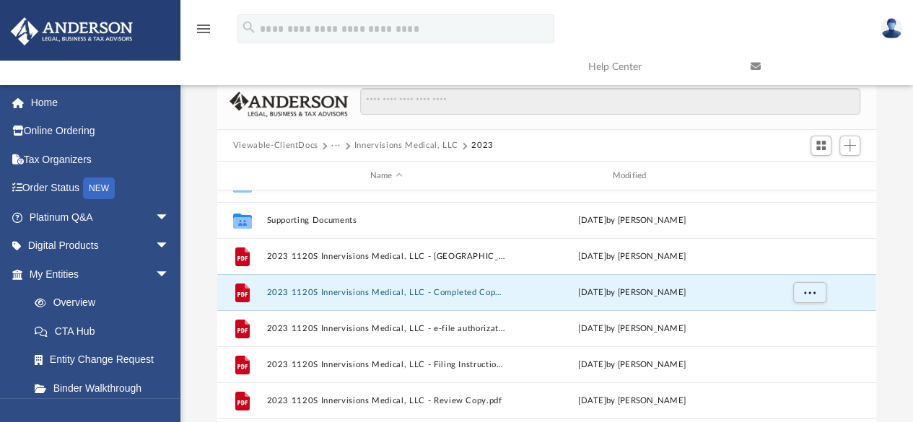
scroll to position [95, 0]
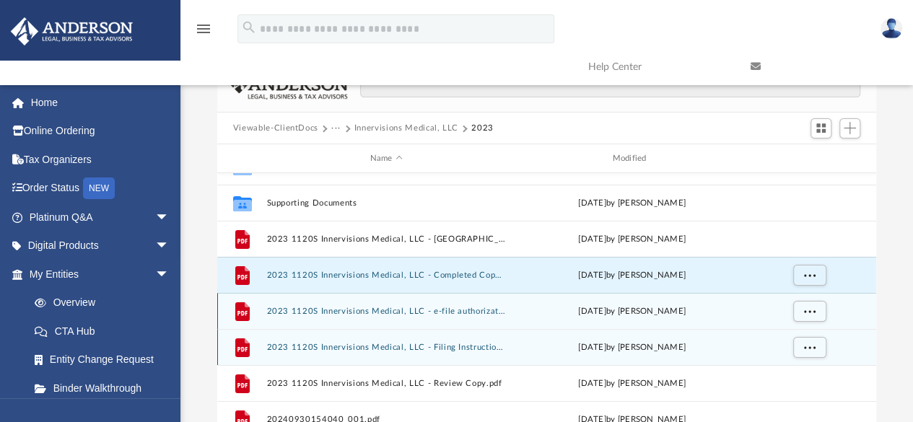
click at [677, 329] on div "File 2023 1120S Innervisions Medical, LLC - Filing Instructions.pdf [DATE] by […" at bounding box center [546, 347] width 659 height 36
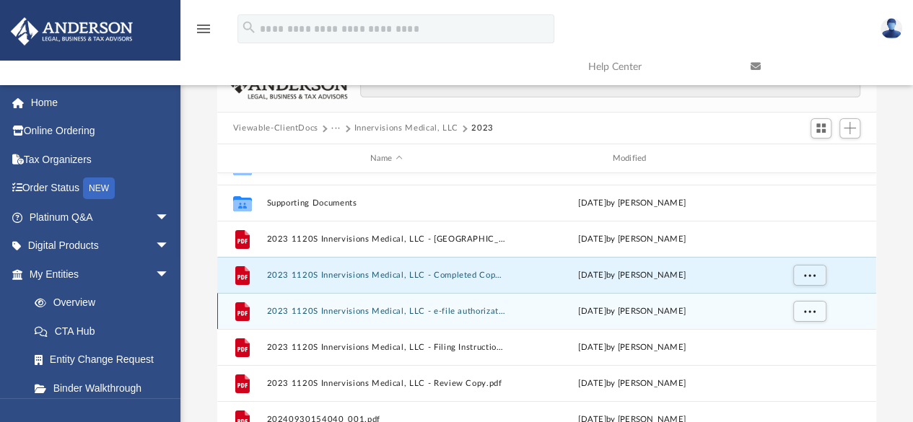
click at [678, 313] on div "[DATE] by [PERSON_NAME]" at bounding box center [631, 311] width 239 height 13
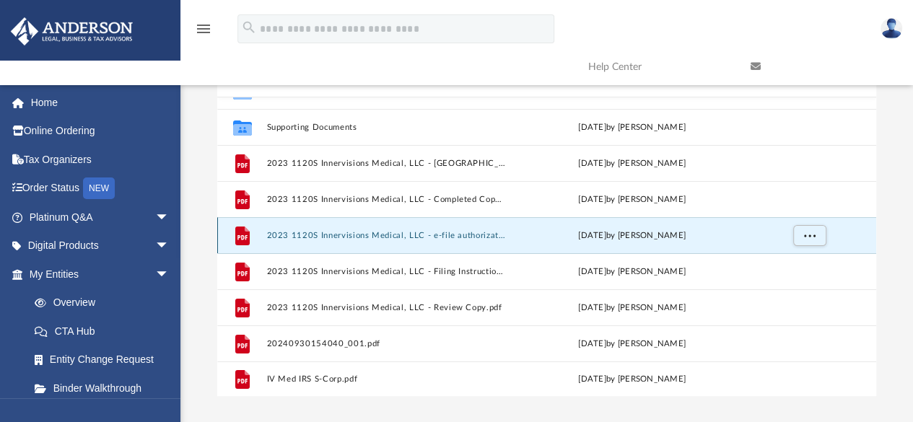
scroll to position [172, 0]
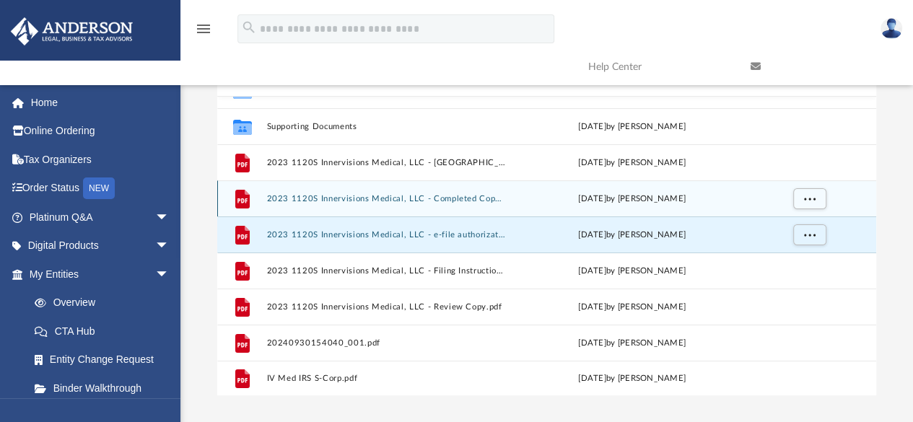
click at [481, 194] on button "2023 1120S Innervisions Medical, LLC - Completed Copy.pdf" at bounding box center [385, 198] width 239 height 9
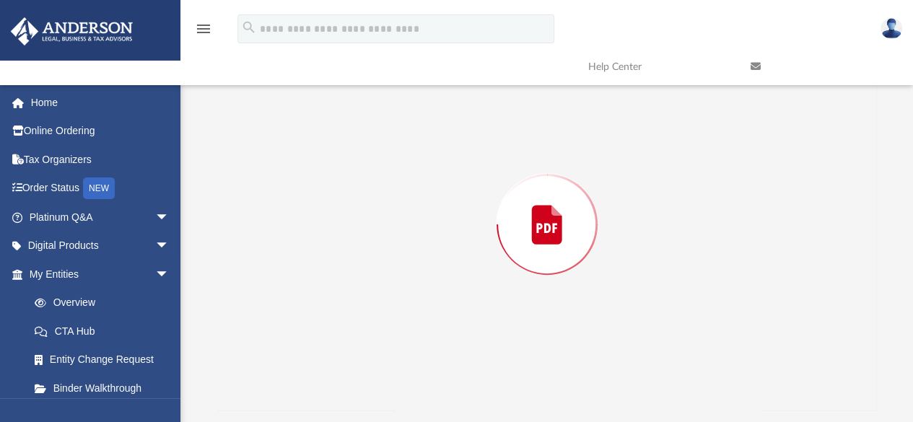
click at [483, 191] on div "Preview" at bounding box center [546, 224] width 659 height 372
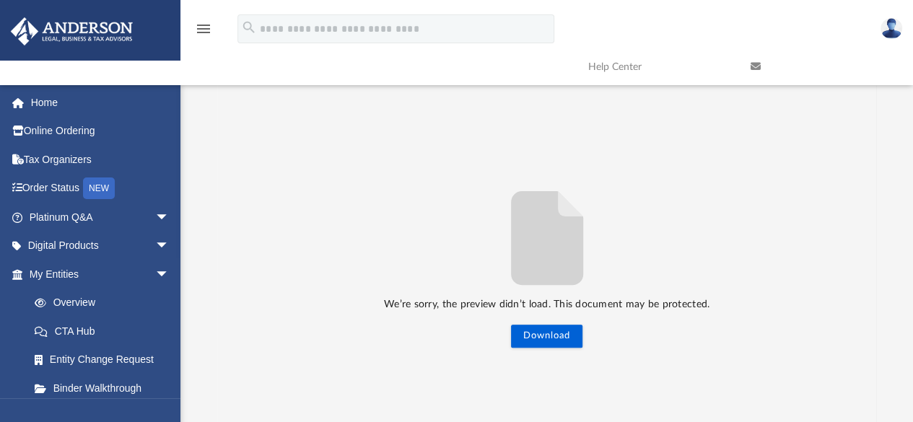
scroll to position [46, 0]
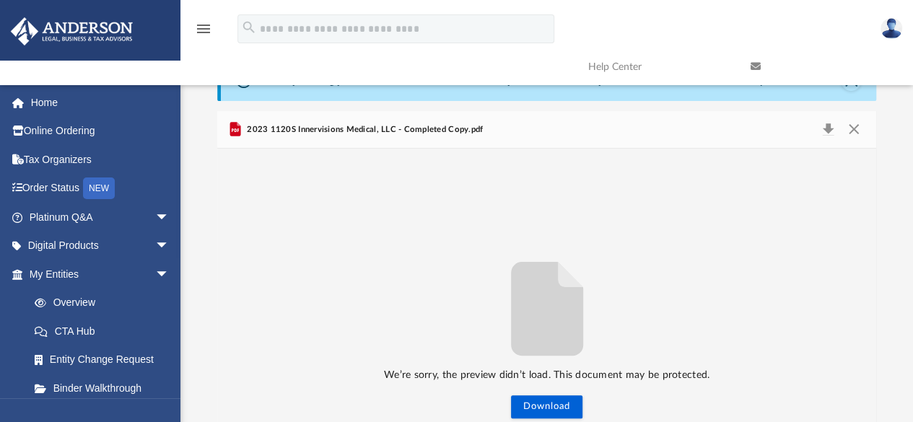
click at [701, 359] on div "We’re sorry, the preview didn’t load. This document may be protected. Download" at bounding box center [546, 334] width 659 height 167
click at [846, 131] on button "Close" at bounding box center [853, 130] width 26 height 20
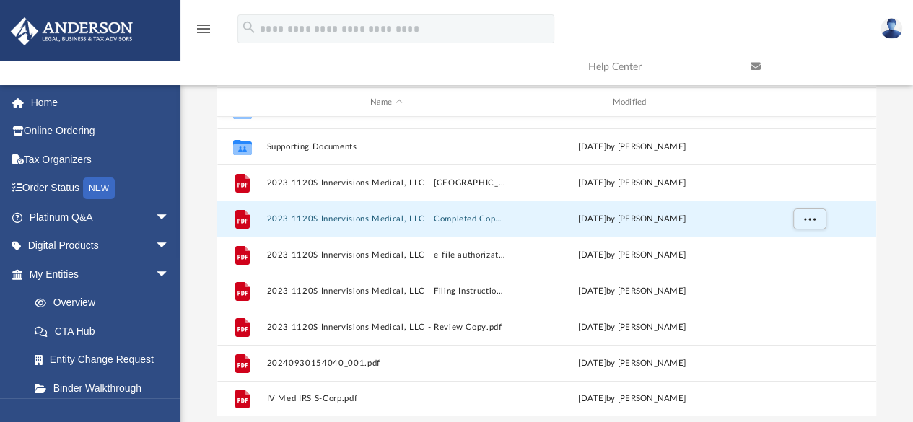
scroll to position [156, 0]
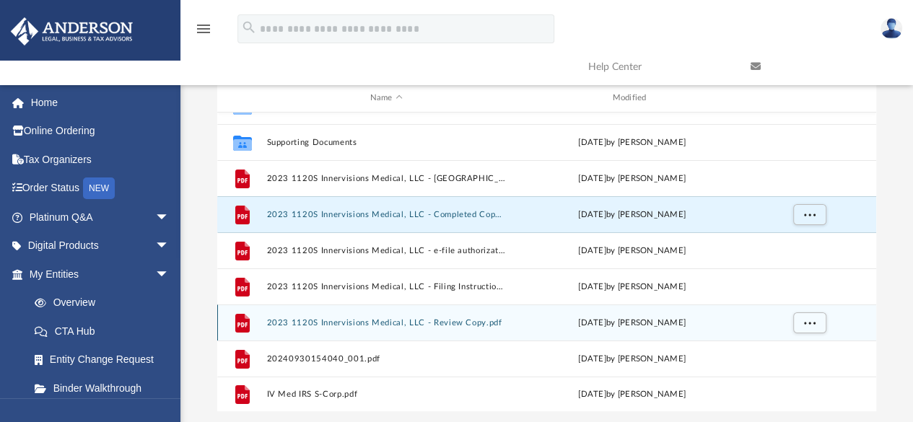
click at [470, 318] on button "2023 1120S Innervisions Medical, LLC - Review Copy.pdf" at bounding box center [385, 322] width 239 height 9
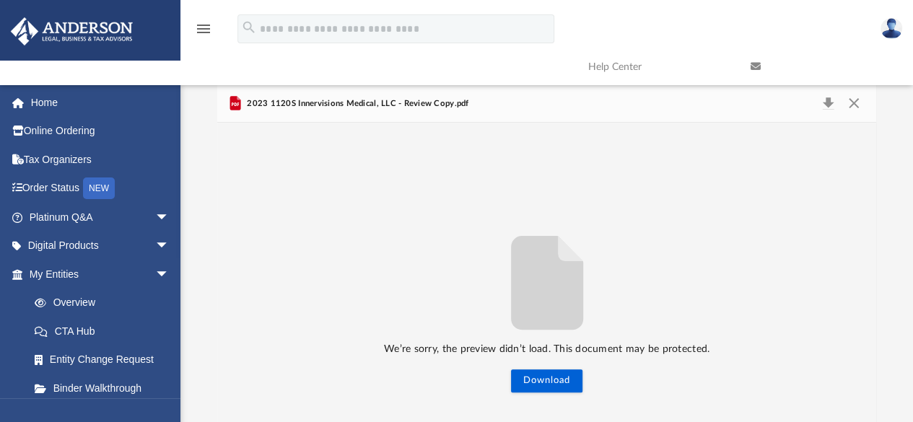
scroll to position [0, 0]
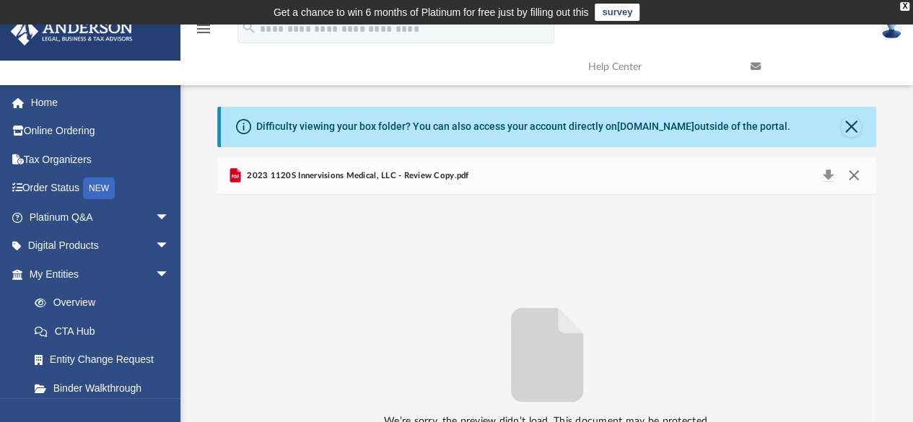
click at [863, 179] on button "Close" at bounding box center [853, 176] width 26 height 20
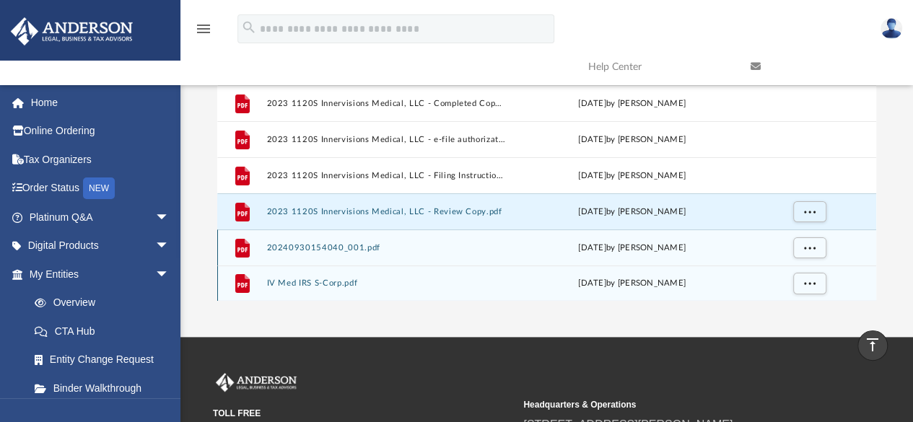
click at [717, 250] on div "[DATE] by [PERSON_NAME]" at bounding box center [631, 248] width 239 height 13
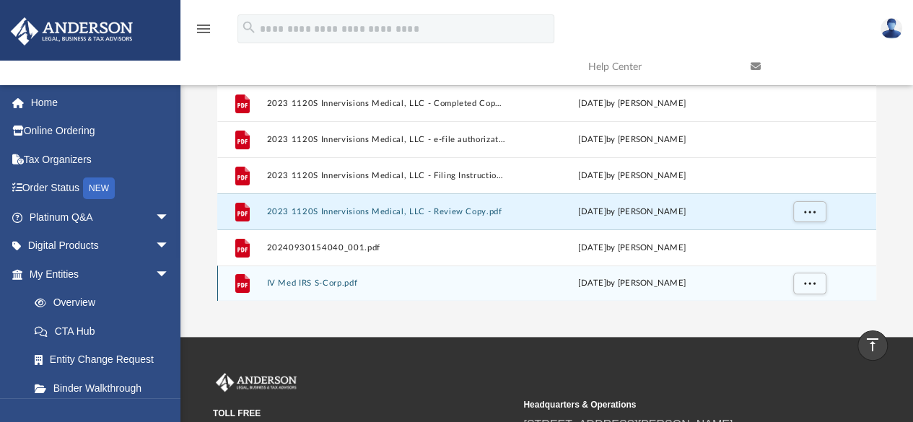
click at [708, 266] on div "File IV Med IRS S-Corp.pdf [DATE] by [PERSON_NAME]" at bounding box center [546, 283] width 659 height 36
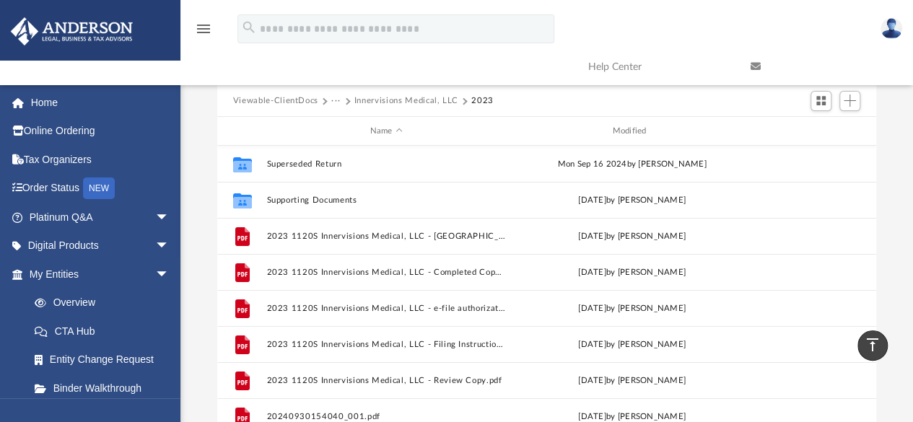
scroll to position [121, 0]
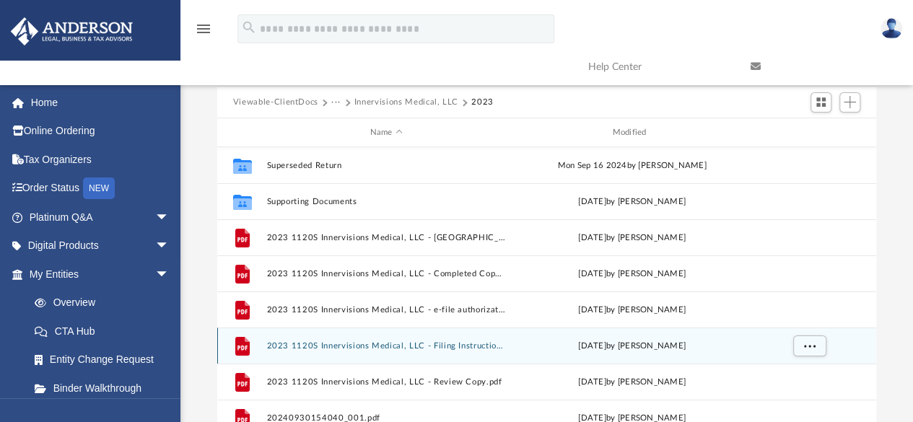
click at [686, 359] on div "File 2023 1120S Innervisions Medical, LLC - Filing Instructions.pdf [DATE] by […" at bounding box center [546, 345] width 659 height 36
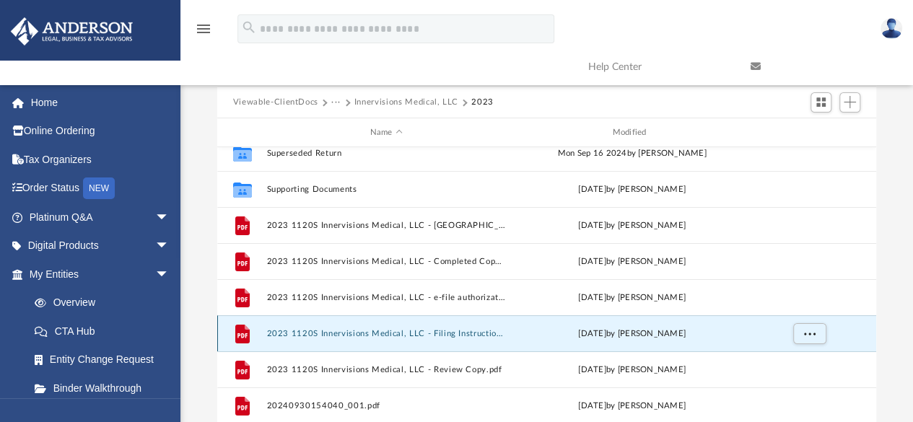
scroll to position [14, 0]
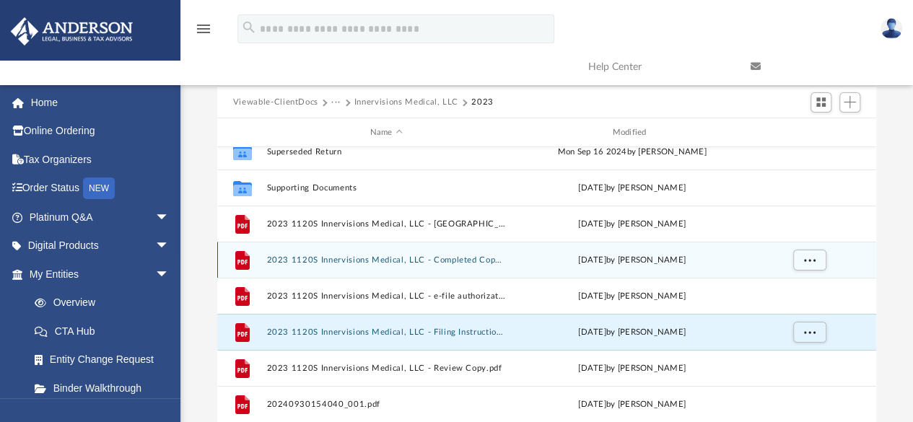
click at [686, 262] on div "[DATE] by [PERSON_NAME]" at bounding box center [631, 260] width 239 height 13
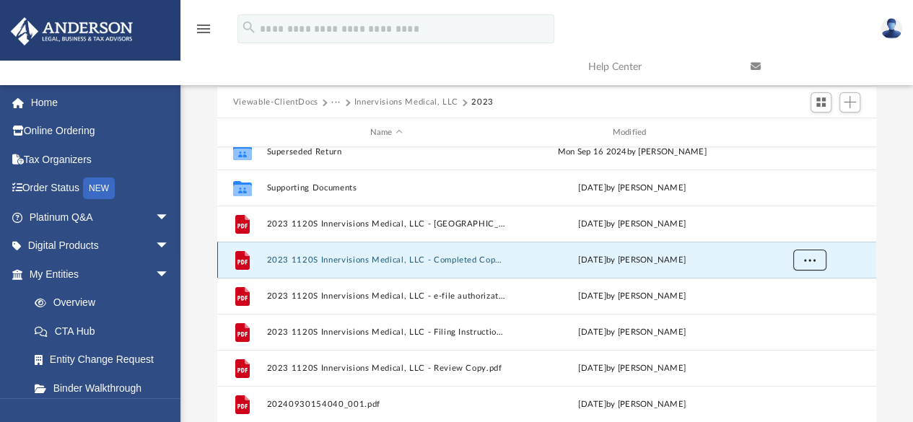
click at [812, 258] on span "More options" at bounding box center [809, 260] width 12 height 8
click at [795, 294] on li "Preview" at bounding box center [796, 288] width 42 height 15
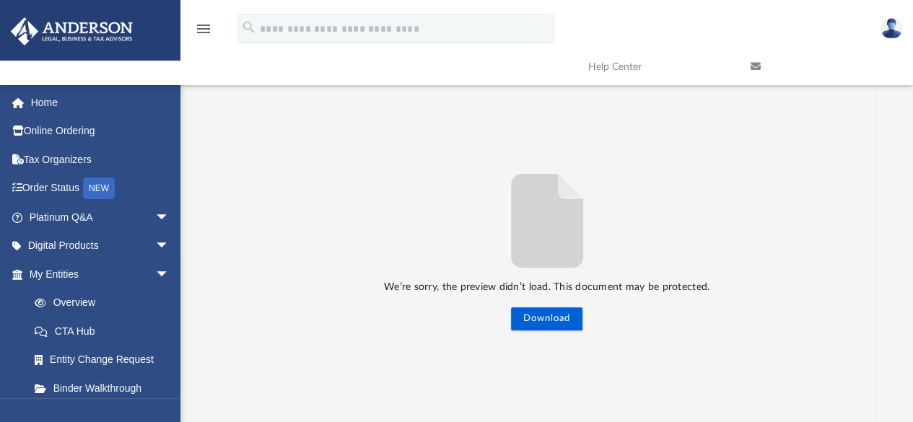
scroll to position [133, 0]
click at [558, 327] on button "Download" at bounding box center [546, 319] width 71 height 23
